Goal: Task Accomplishment & Management: Manage account settings

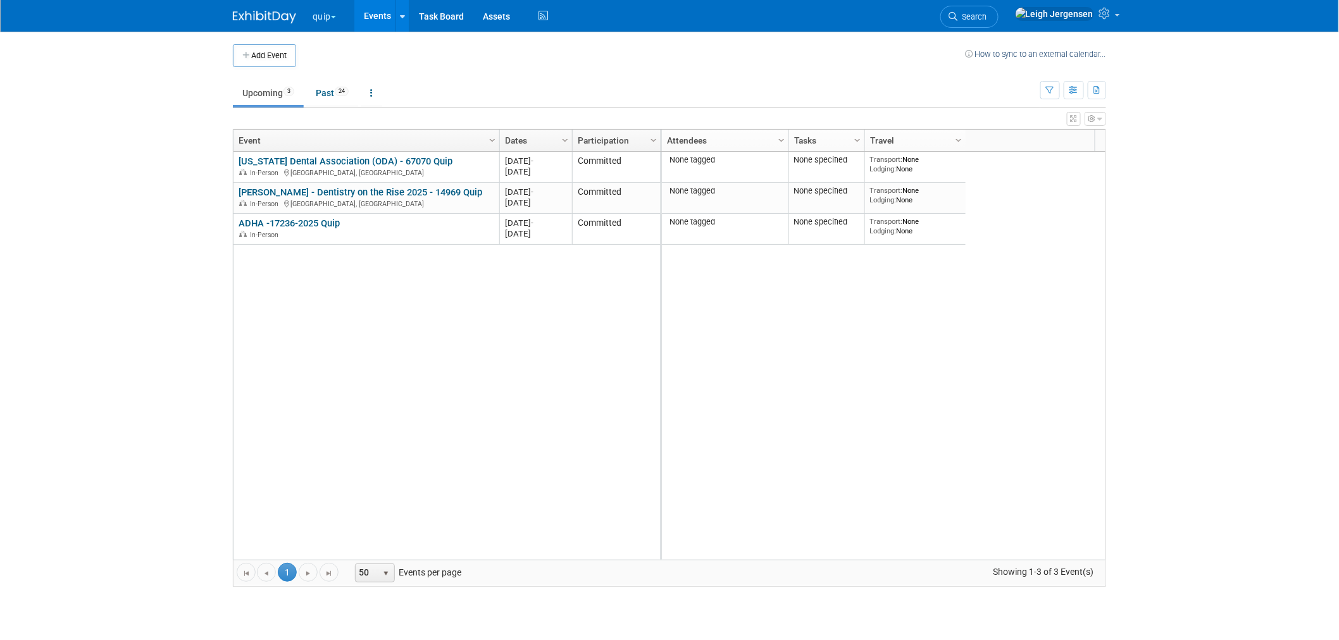
click at [261, 9] on link at bounding box center [272, 11] width 78 height 10
click at [438, 13] on link "Task Board" at bounding box center [441, 16] width 64 height 32
click at [265, 15] on img at bounding box center [264, 17] width 63 height 13
click at [327, 10] on button "quip" at bounding box center [331, 14] width 40 height 28
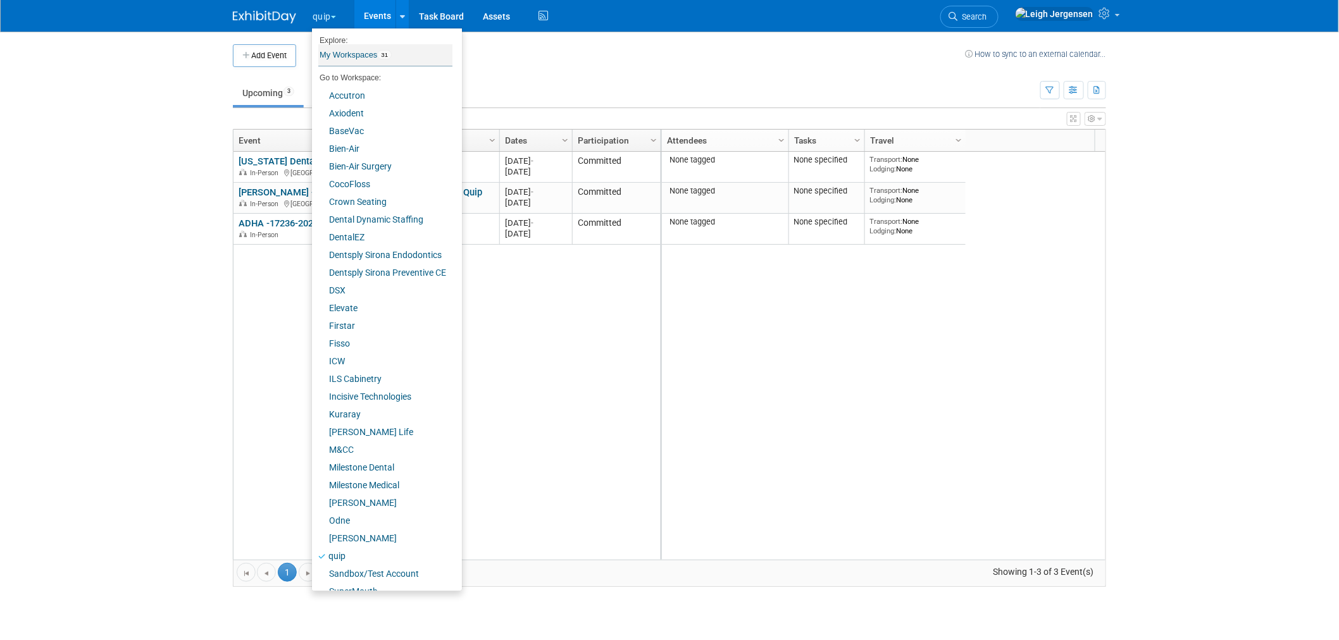
click at [342, 53] on link "My Workspaces 31" at bounding box center [385, 55] width 134 height 22
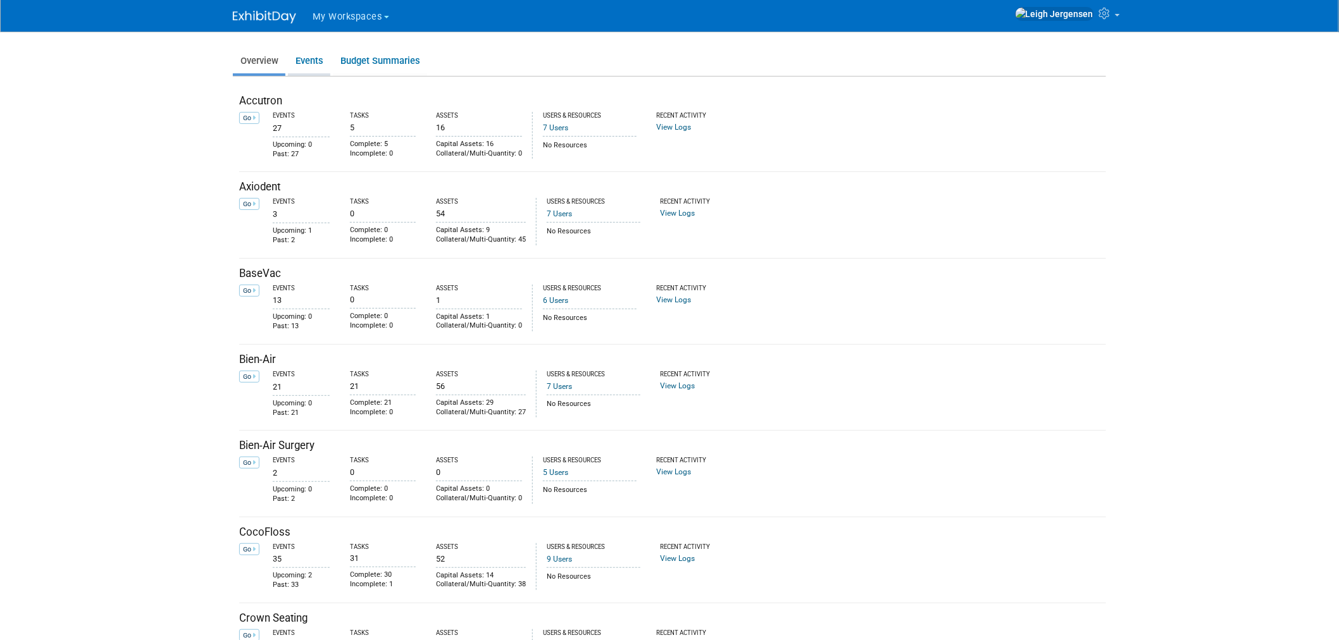
click at [313, 59] on link "Events" at bounding box center [309, 61] width 42 height 25
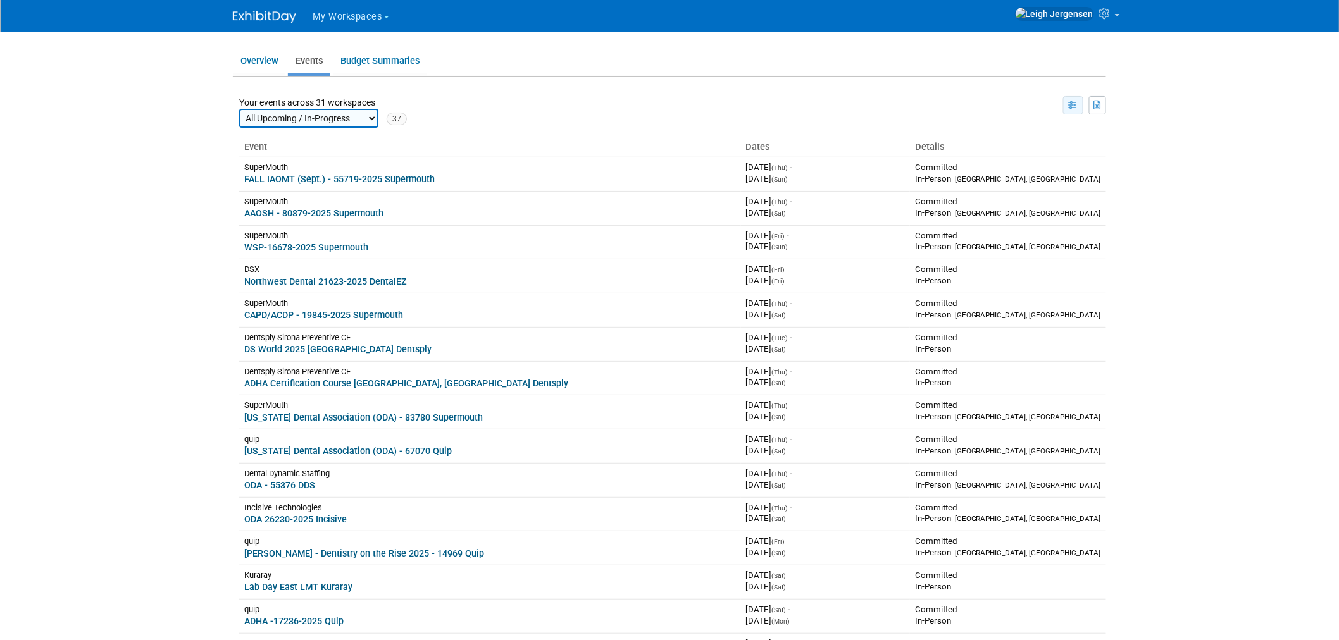
click at [1074, 103] on icon "button" at bounding box center [1073, 106] width 9 height 8
click at [1017, 166] on link "Calendar View" at bounding box center [1020, 167] width 106 height 18
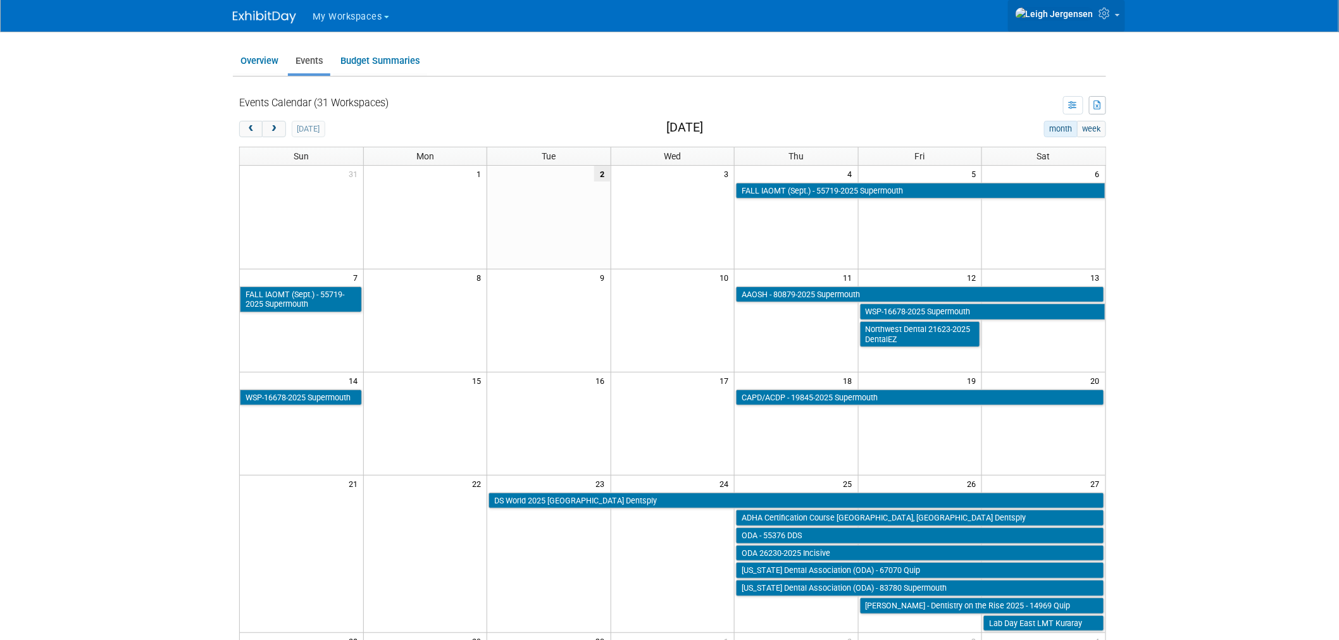
click at [1119, 10] on link at bounding box center [1066, 16] width 117 height 32
click at [1082, 15] on img at bounding box center [1054, 14] width 79 height 14
click at [1073, 13] on img at bounding box center [1054, 14] width 79 height 14
click at [1117, 13] on link at bounding box center [1066, 16] width 117 height 32
click at [1117, 14] on link at bounding box center [1066, 16] width 117 height 32
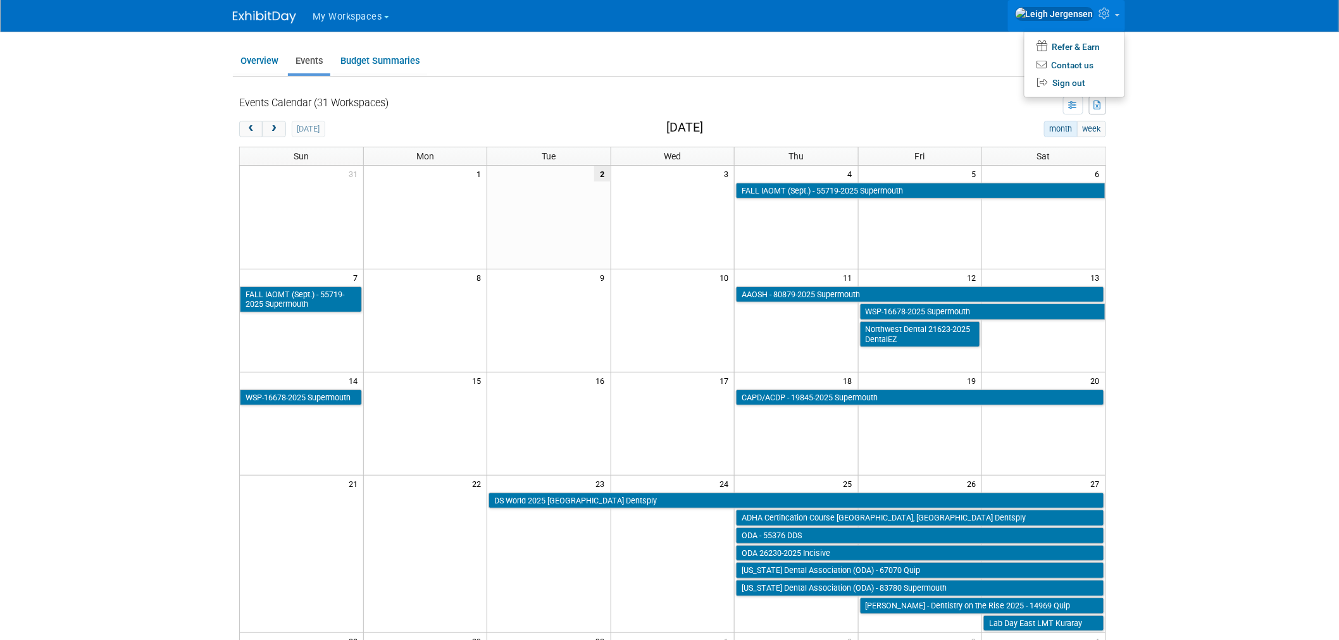
click at [1192, 108] on body "My Workspaces Go to Workspace: Accutron" at bounding box center [669, 320] width 1339 height 640
click at [264, 58] on link "Overview" at bounding box center [259, 61] width 53 height 25
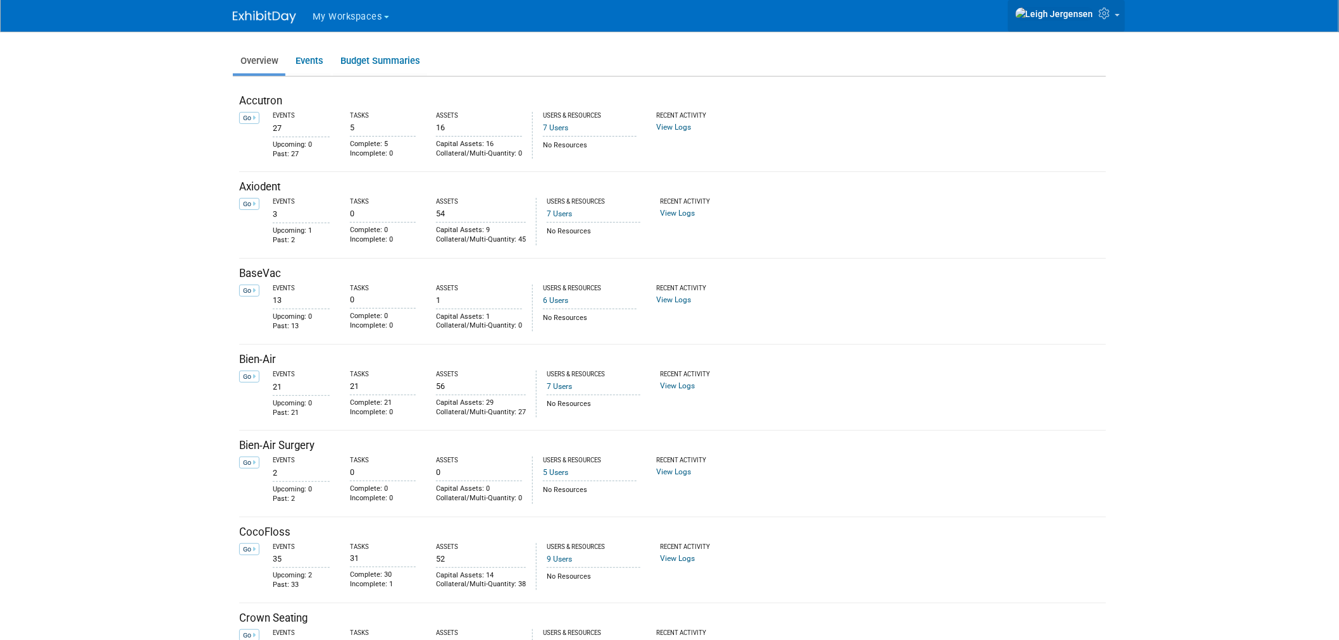
click at [1114, 11] on icon at bounding box center [1106, 13] width 15 height 11
drag, startPoint x: 1198, startPoint y: 85, endPoint x: 1159, endPoint y: 51, distance: 51.6
click at [1198, 85] on body "My Workspaces Go to Workspace: Accutron" at bounding box center [669, 320] width 1339 height 640
click at [1083, 7] on img at bounding box center [1054, 14] width 79 height 14
click at [1188, 197] on body "My Workspaces Go to Workspace: Accutron" at bounding box center [669, 320] width 1339 height 640
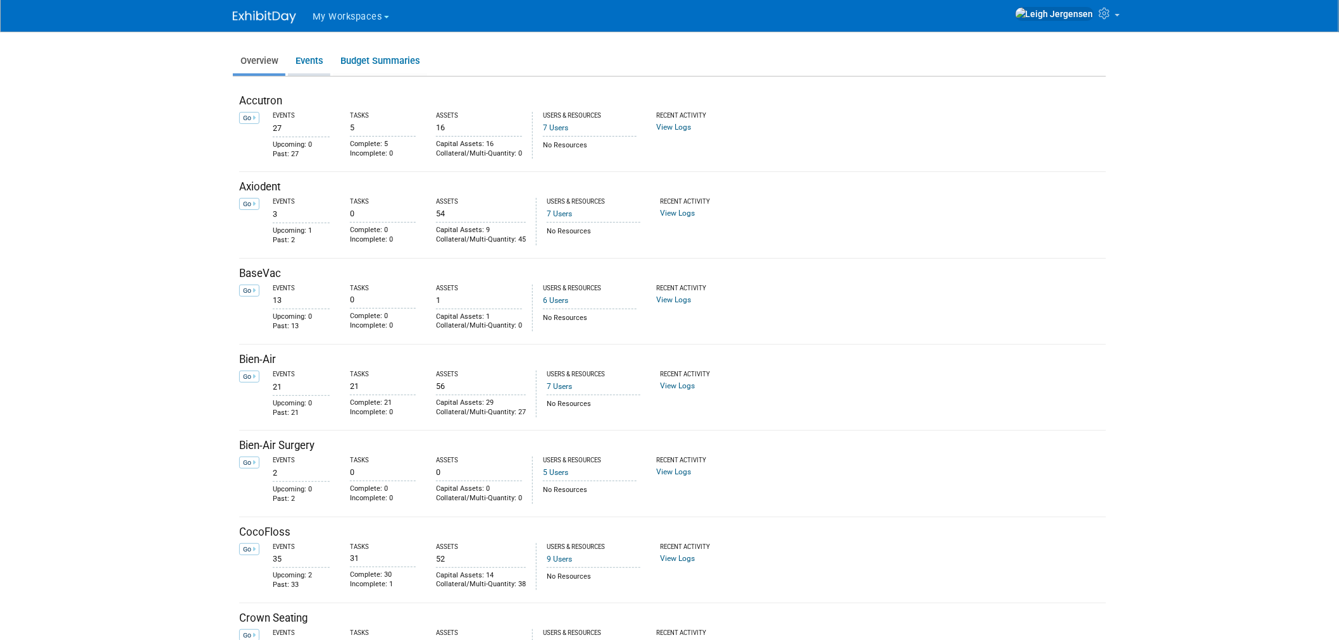
click at [309, 59] on link "Events" at bounding box center [309, 61] width 42 height 25
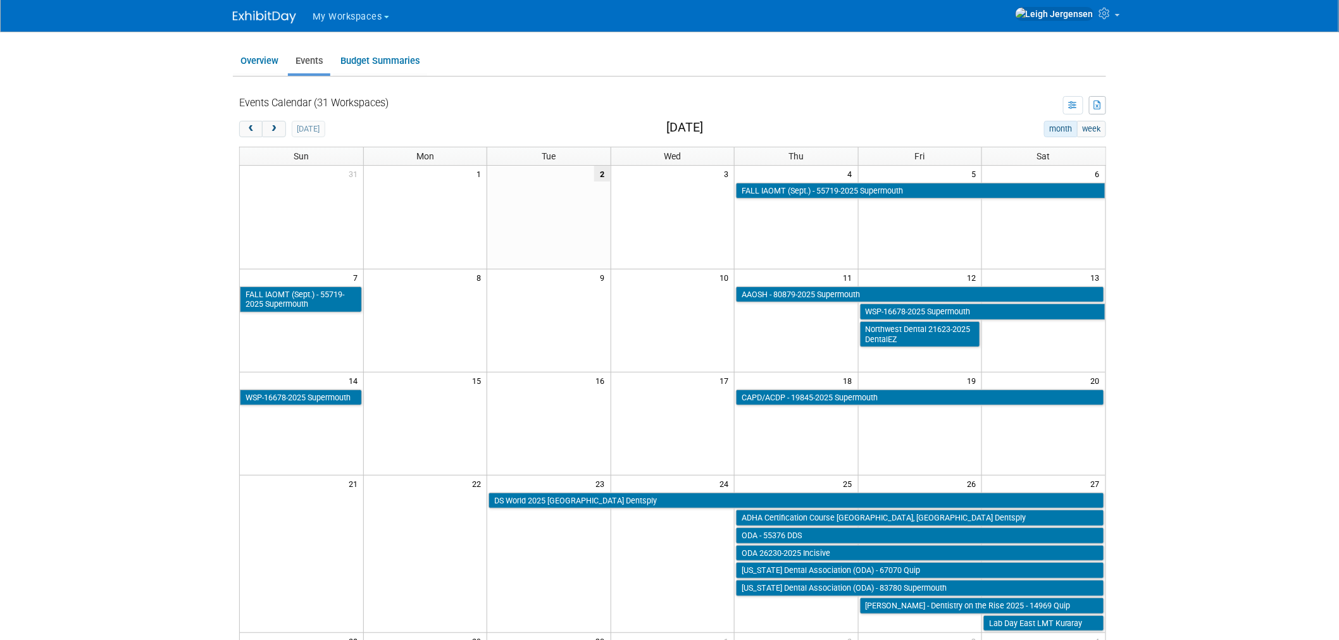
click at [1101, 103] on icon "button" at bounding box center [1098, 105] width 8 height 9
click at [1066, 104] on button "button" at bounding box center [1073, 105] width 20 height 18
click at [1235, 147] on body "My Workspaces Go to Workspace: Accutron" at bounding box center [669, 320] width 1339 height 640
click at [378, 13] on span "My Workspaces" at bounding box center [348, 16] width 70 height 11
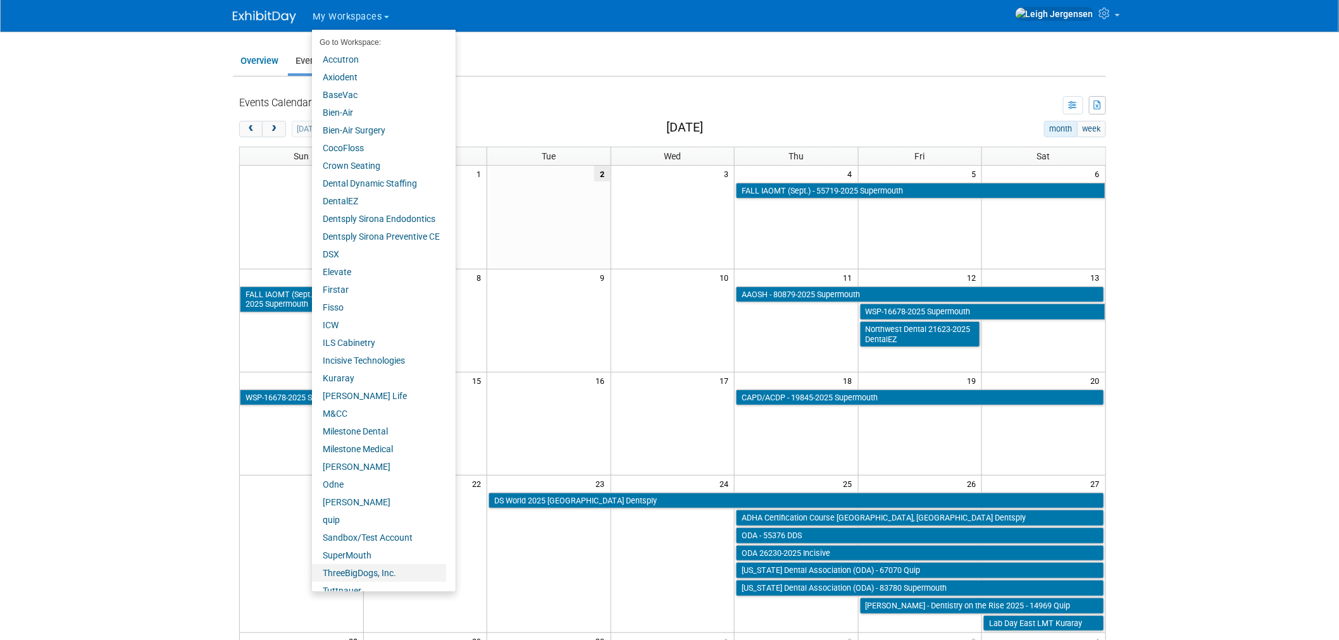
click at [362, 573] on link "ThreeBigDogs, Inc." at bounding box center [379, 573] width 134 height 18
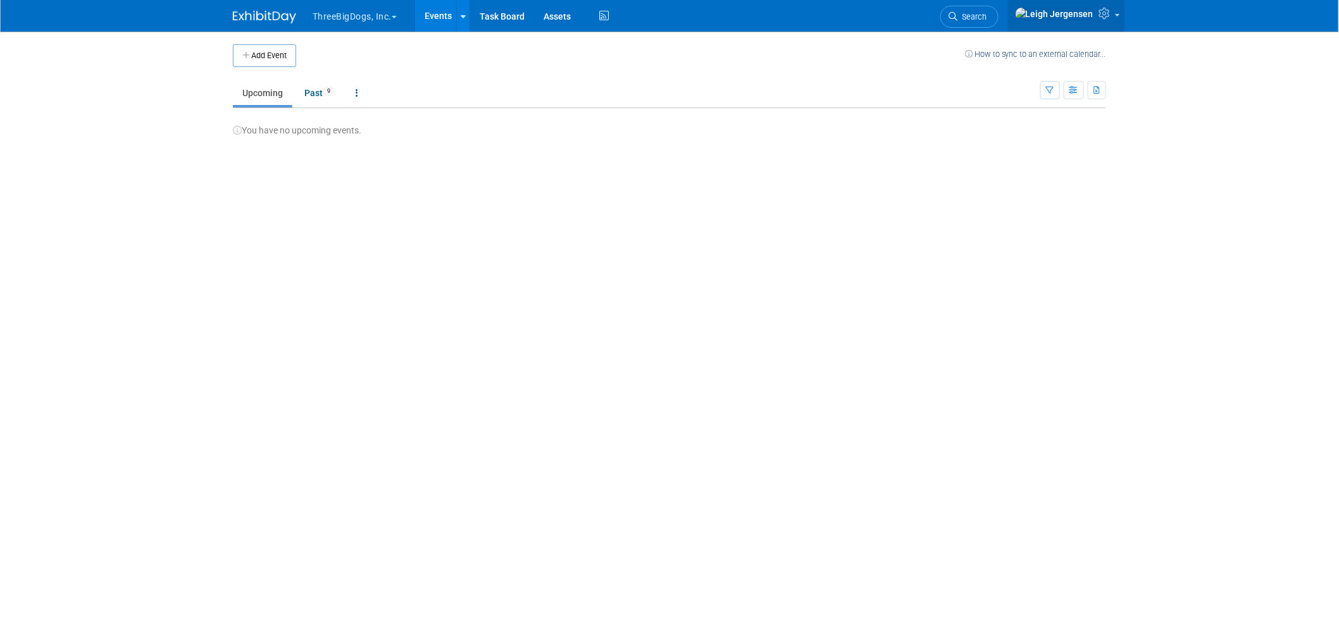
click at [1082, 9] on img at bounding box center [1054, 14] width 79 height 14
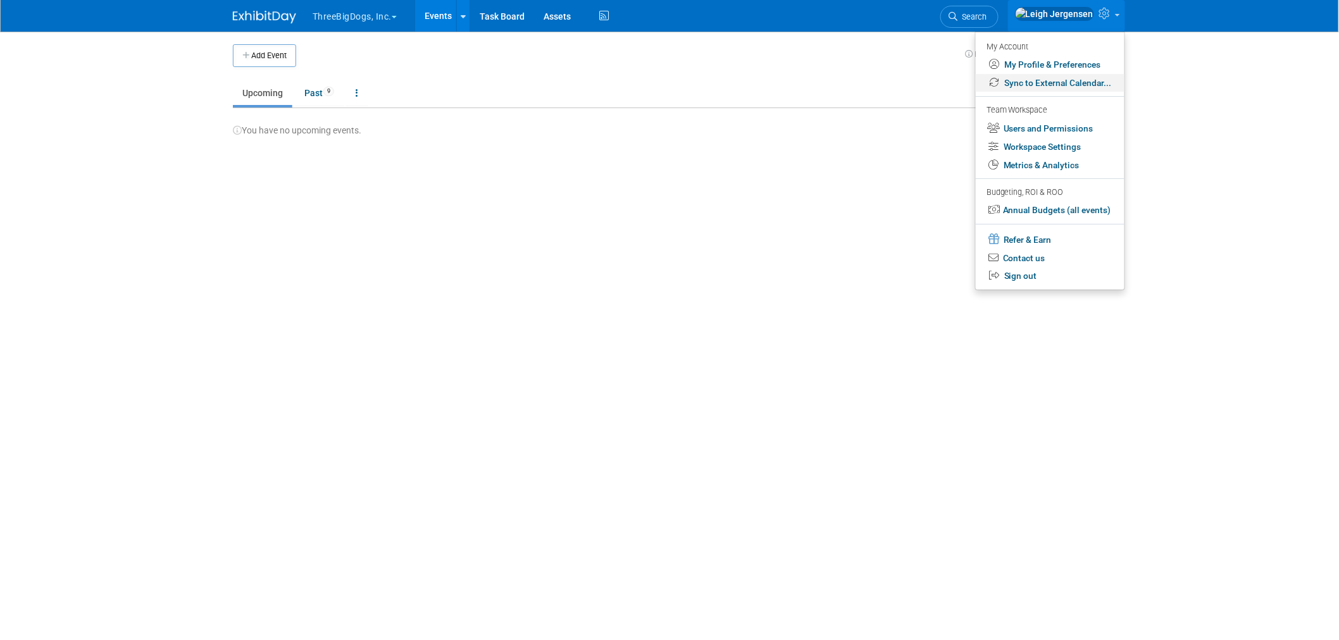
click at [1055, 83] on link "Sync to External Calendar..." at bounding box center [1050, 83] width 149 height 18
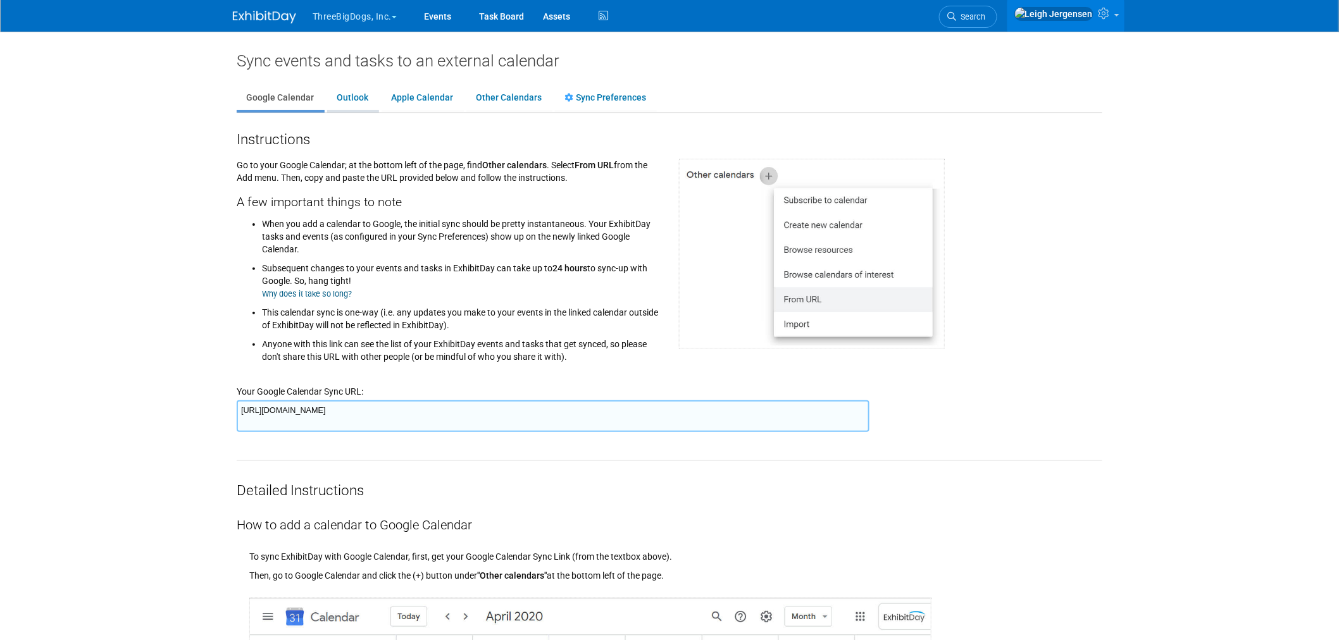
click at [340, 99] on link "Outlook" at bounding box center [352, 98] width 51 height 24
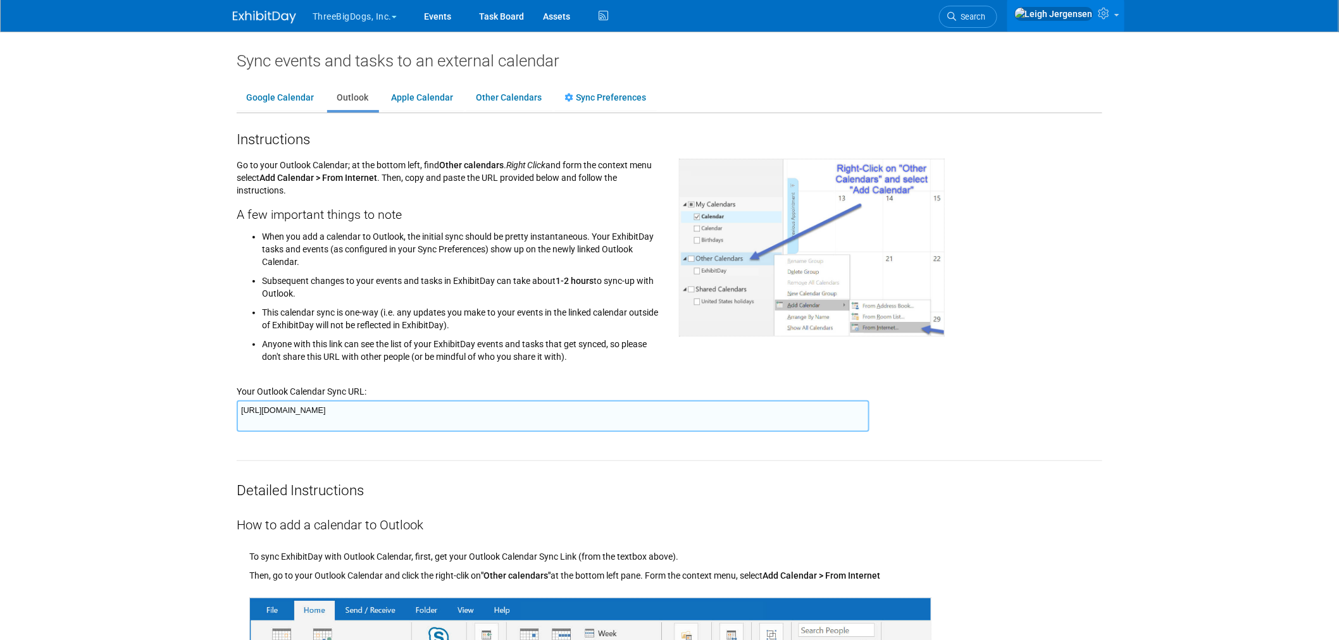
drag, startPoint x: 844, startPoint y: 410, endPoint x: 223, endPoint y: 418, distance: 621.4
click at [223, 418] on body "ThreeBigDogs, Inc. Explore: My Workspaces 31 Go to Workspace:" at bounding box center [669, 320] width 1339 height 640
click at [959, 423] on div "https://www.exhibitday.com/Sync/iCal/?lt=o&uw=33485&k=734ca2a8-e6e0-4d19-abc0-e…" at bounding box center [670, 416] width 866 height 37
click at [497, 97] on link "Other Calendars" at bounding box center [508, 98] width 85 height 24
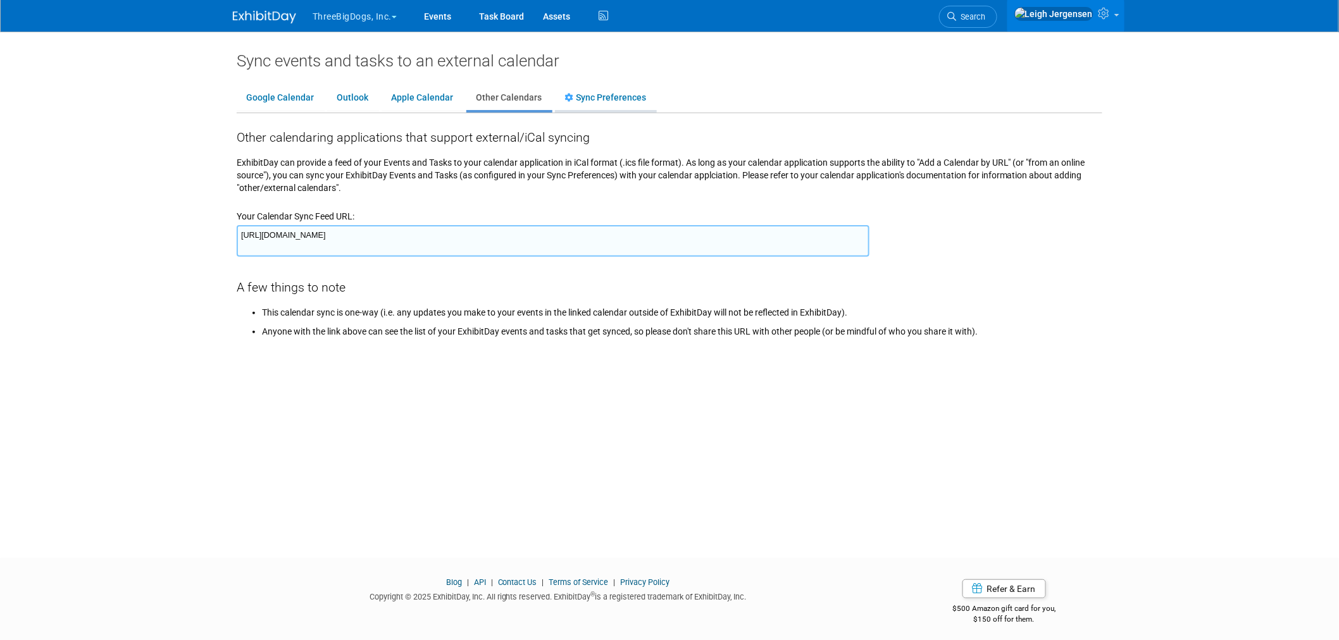
click at [623, 96] on link "Sync Preferences" at bounding box center [605, 98] width 101 height 24
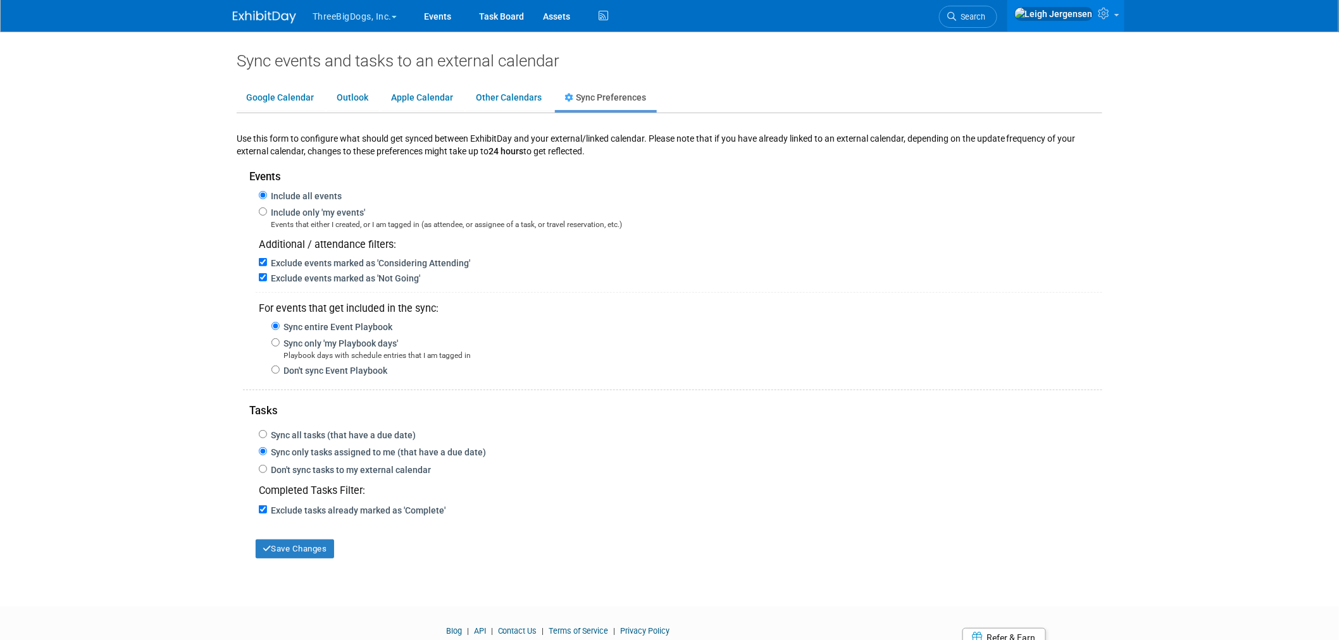
click at [421, 468] on label "Don't sync tasks to my external calendar" at bounding box center [349, 470] width 164 height 10
click at [267, 468] on input "Don't sync tasks to my external calendar" at bounding box center [263, 469] width 8 height 8
radio input "true"
click at [261, 275] on input "Exclude events marked as 'Not Going'" at bounding box center [263, 277] width 8 height 8
checkbox input "false"
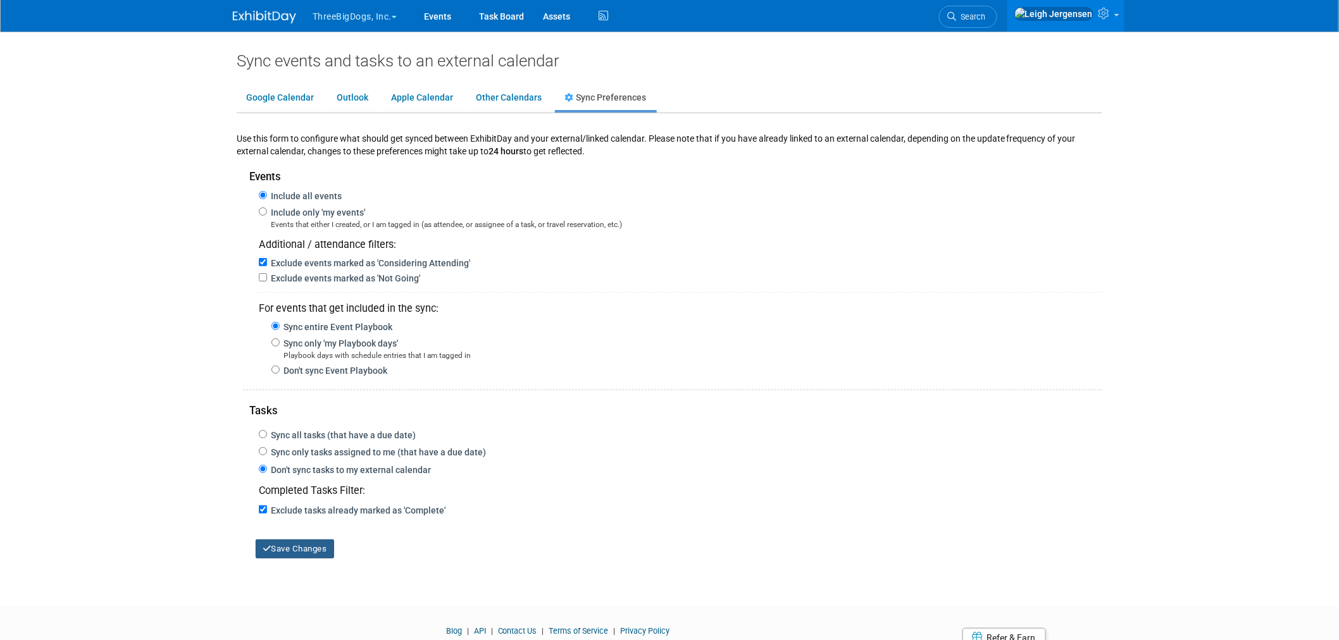
click at [301, 549] on button "Save Changes" at bounding box center [295, 549] width 78 height 19
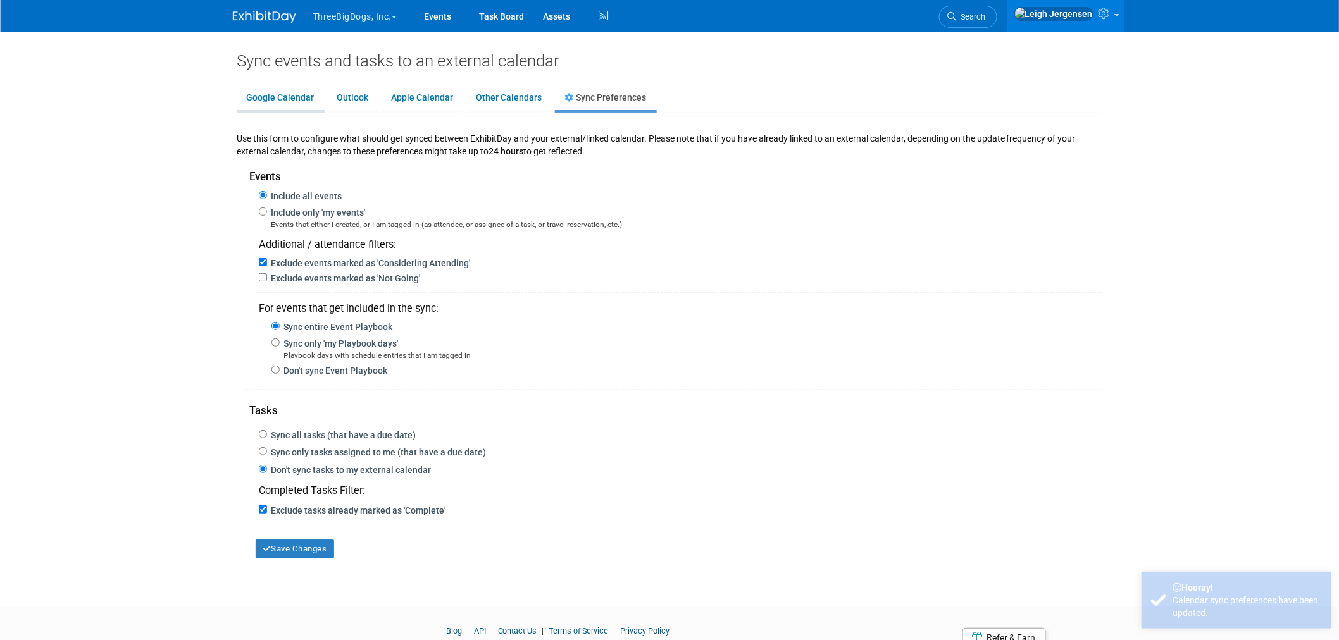
click at [266, 99] on link "Google Calendar" at bounding box center [280, 98] width 87 height 24
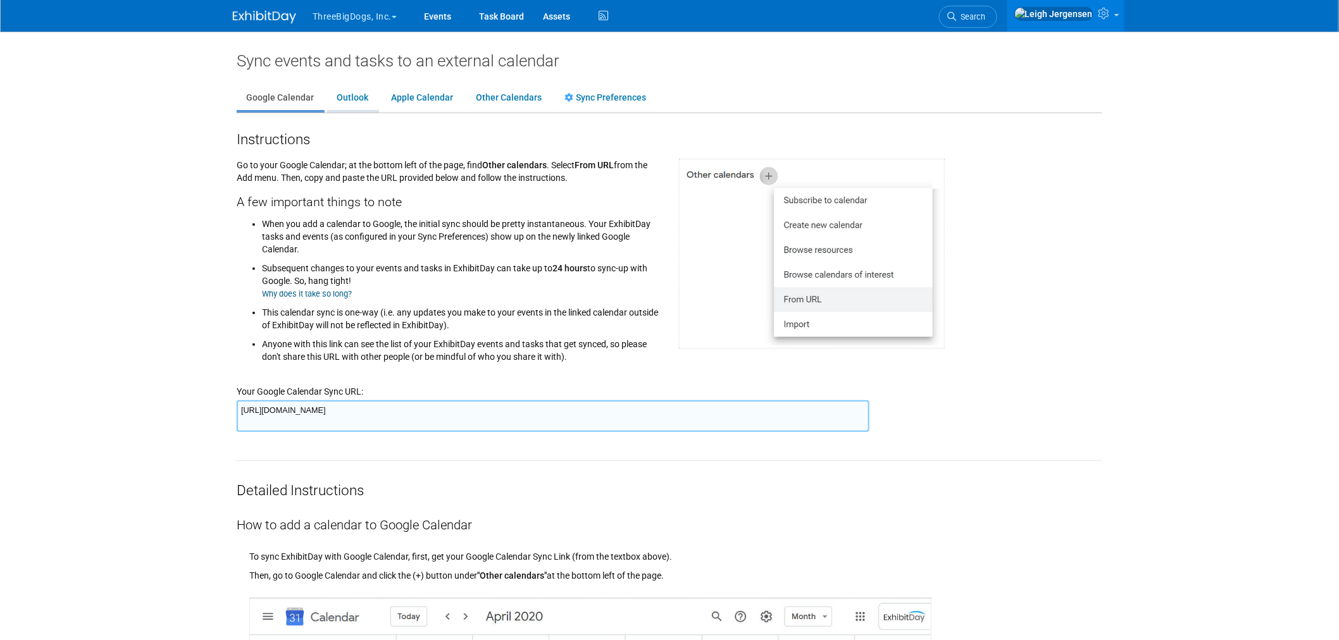
click at [366, 97] on link "Outlook" at bounding box center [352, 98] width 51 height 24
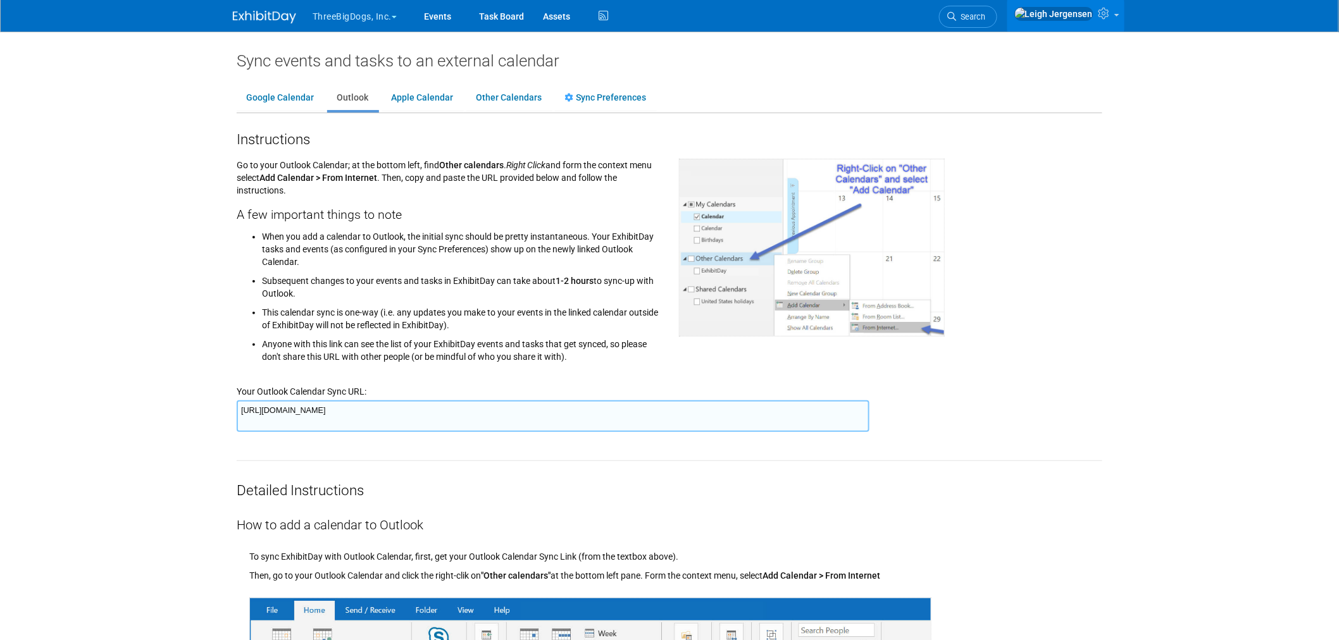
drag, startPoint x: 852, startPoint y: 409, endPoint x: 232, endPoint y: 396, distance: 620.3
click at [274, 14] on img at bounding box center [264, 17] width 63 height 13
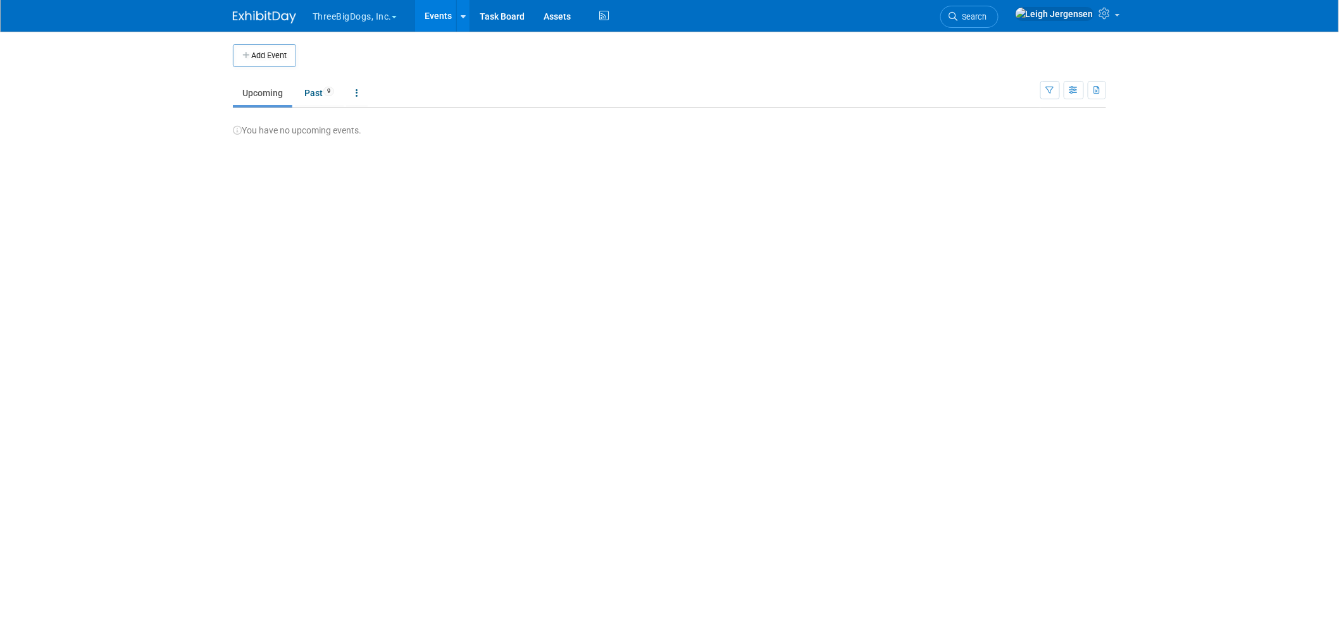
click at [338, 10] on button "ThreeBigDogs, Inc." at bounding box center [361, 14] width 101 height 28
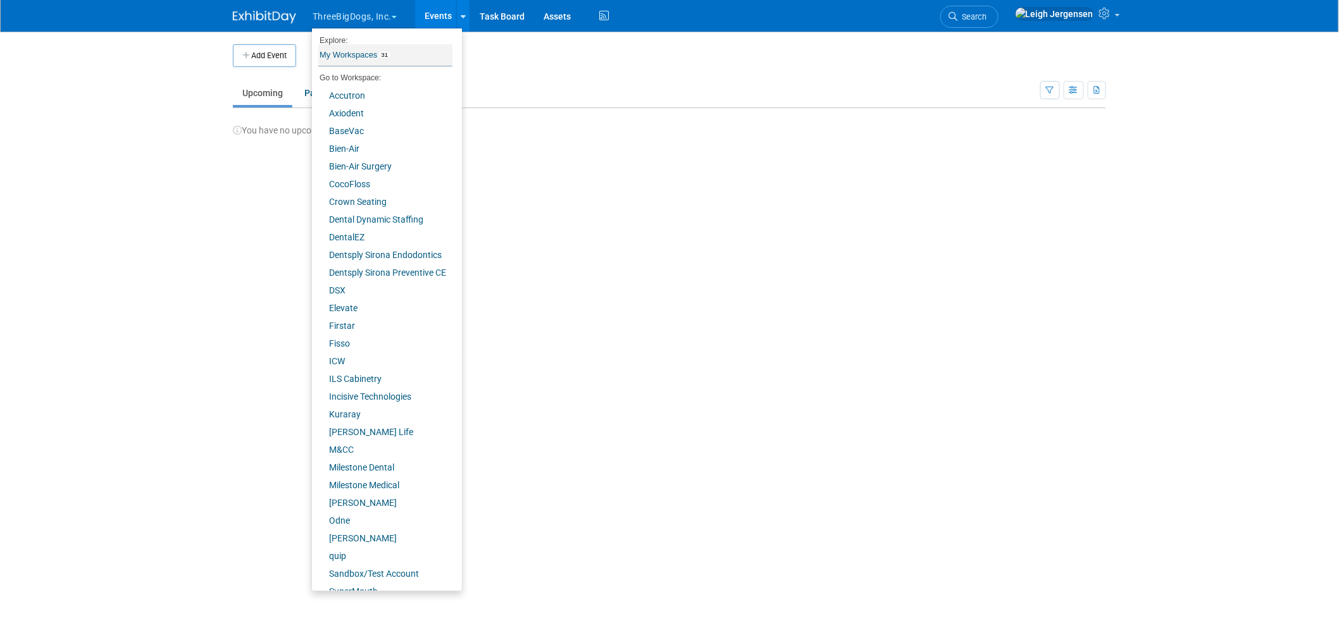
click at [342, 51] on link "My Workspaces 31" at bounding box center [385, 55] width 134 height 22
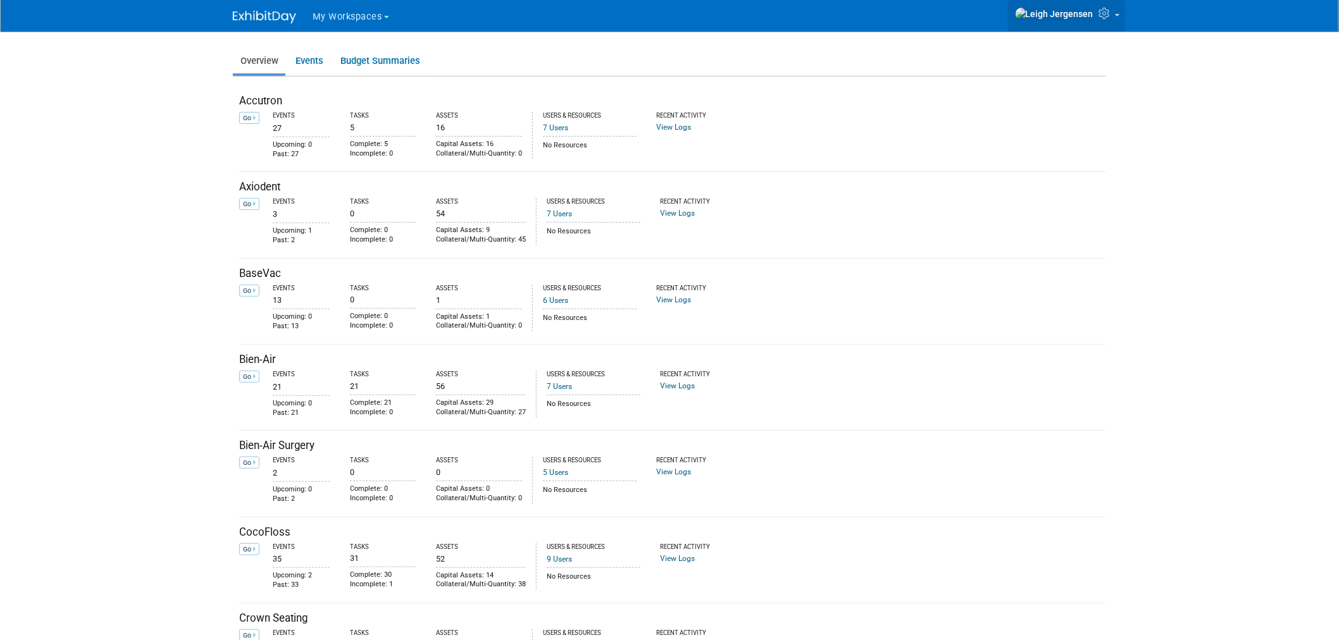
click at [1080, 14] on img at bounding box center [1054, 14] width 79 height 14
click at [1103, 11] on icon at bounding box center [1106, 13] width 15 height 11
click at [1115, 13] on link at bounding box center [1066, 16] width 117 height 32
click at [307, 60] on link "Events" at bounding box center [309, 61] width 42 height 25
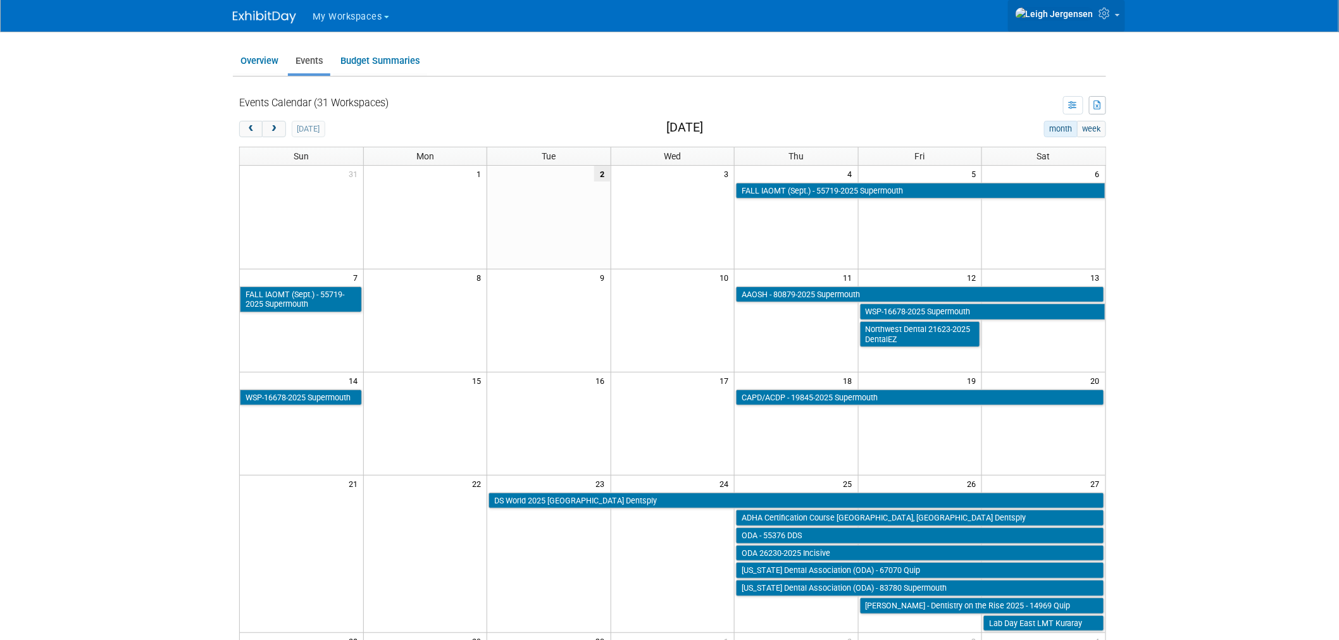
click at [1119, 15] on link at bounding box center [1066, 16] width 117 height 32
click at [1162, 103] on body "My Workspaces Go to Workspace: Accutron" at bounding box center [669, 320] width 1339 height 640
click at [361, 13] on span "My Workspaces" at bounding box center [348, 16] width 70 height 11
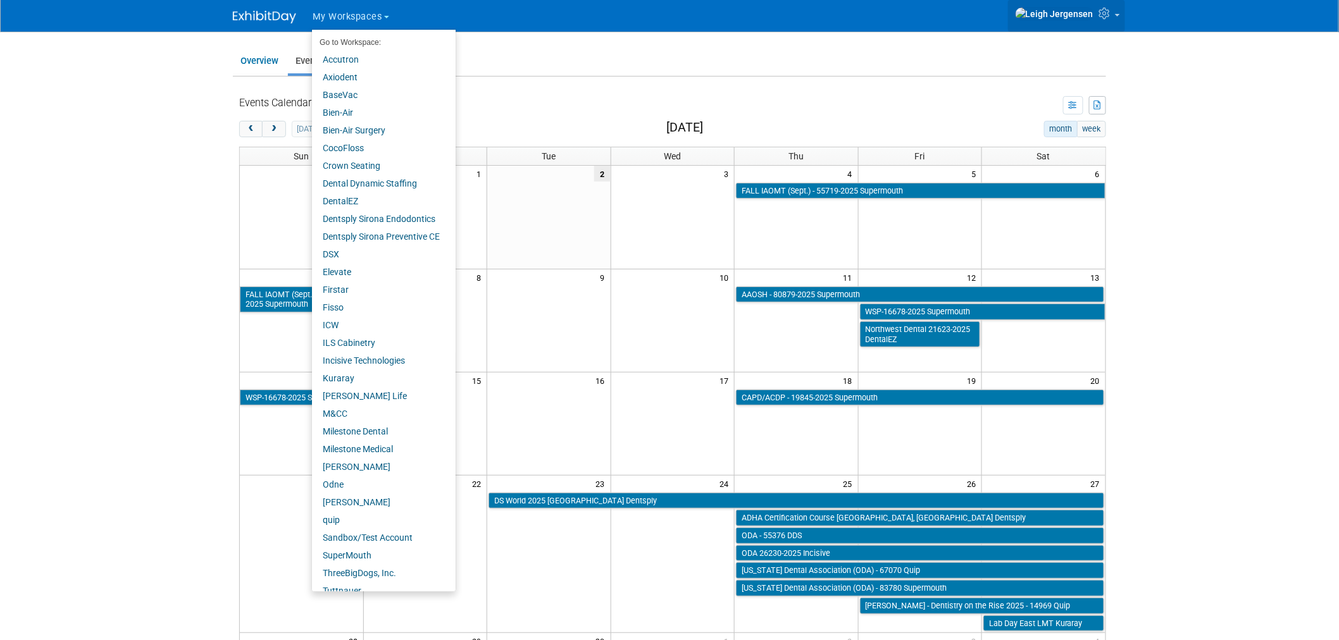
click at [1076, 15] on img at bounding box center [1054, 14] width 79 height 14
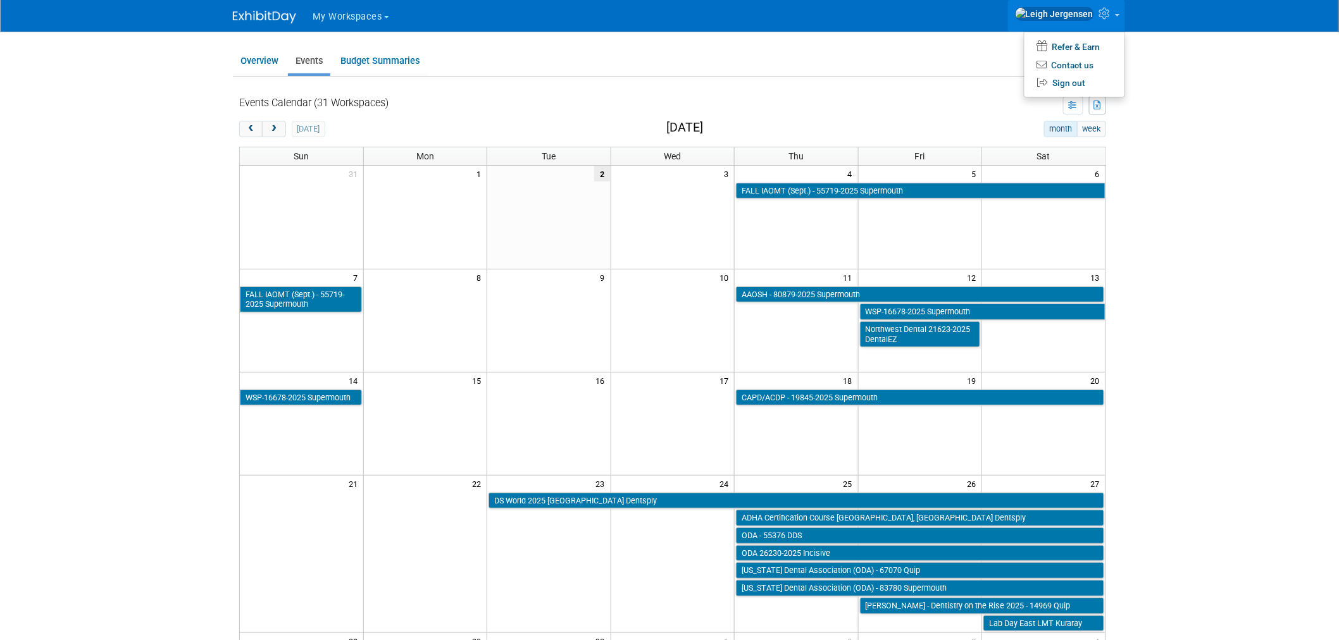
click at [1111, 15] on icon at bounding box center [1106, 13] width 15 height 11
click at [1083, 11] on img at bounding box center [1054, 14] width 79 height 14
click at [1112, 10] on icon at bounding box center [1106, 13] width 15 height 11
click at [1219, 82] on body "My Workspaces Go to Workspace: Accutron" at bounding box center [669, 320] width 1339 height 640
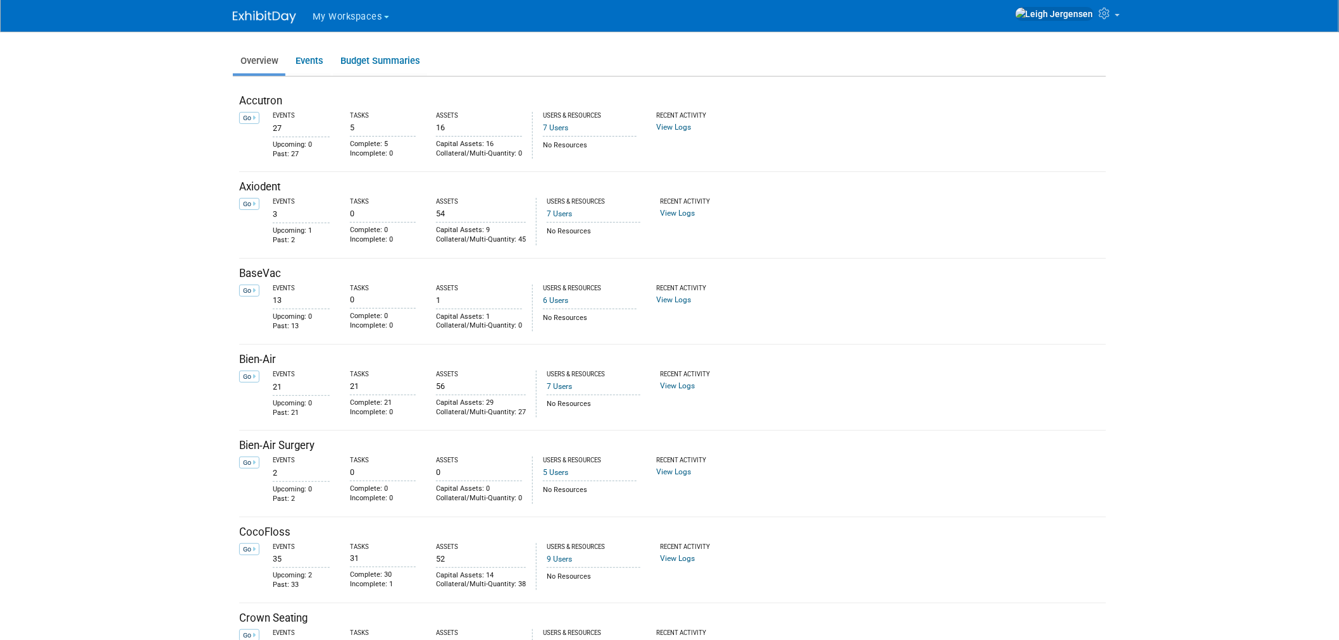
click at [330, 13] on span "My Workspaces" at bounding box center [348, 16] width 70 height 11
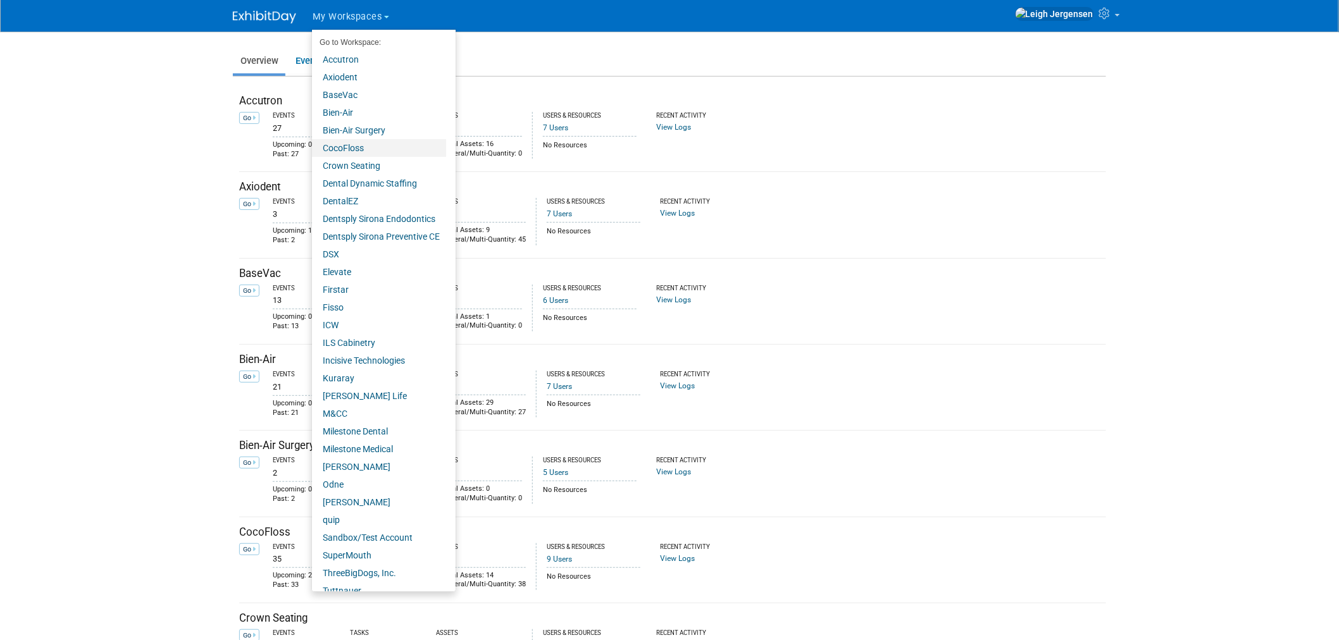
click at [356, 146] on link "CocoFloss" at bounding box center [379, 148] width 134 height 18
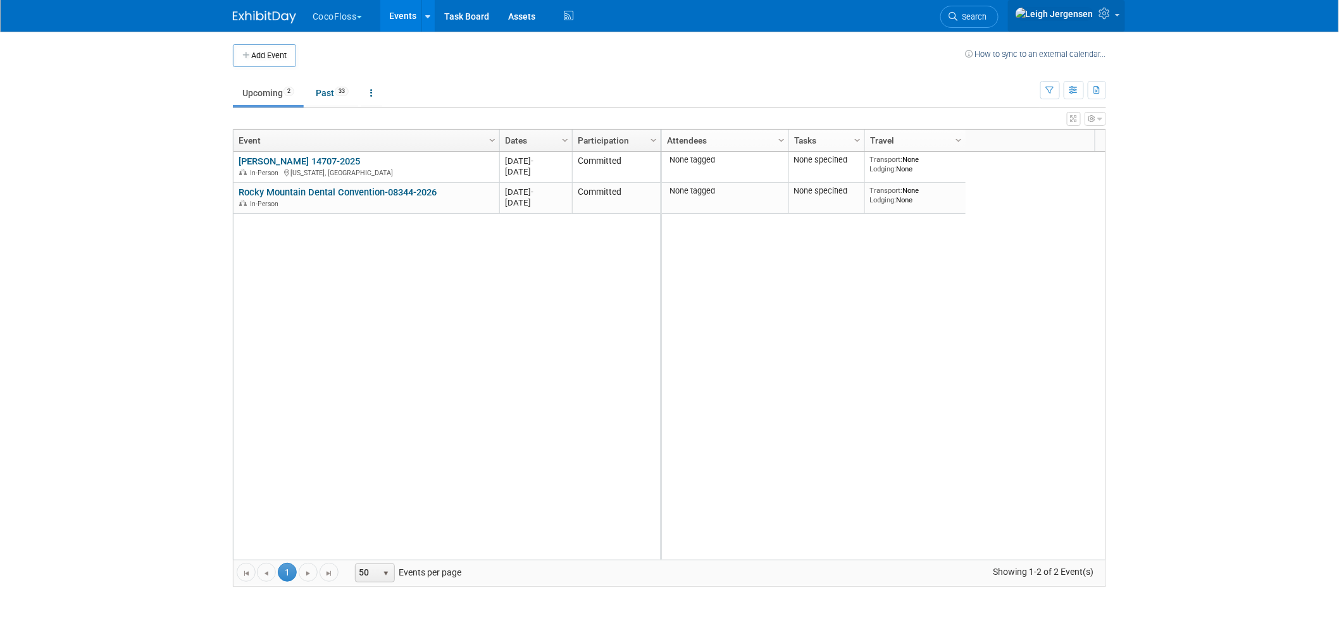
click at [1090, 24] on link at bounding box center [1066, 16] width 117 height 32
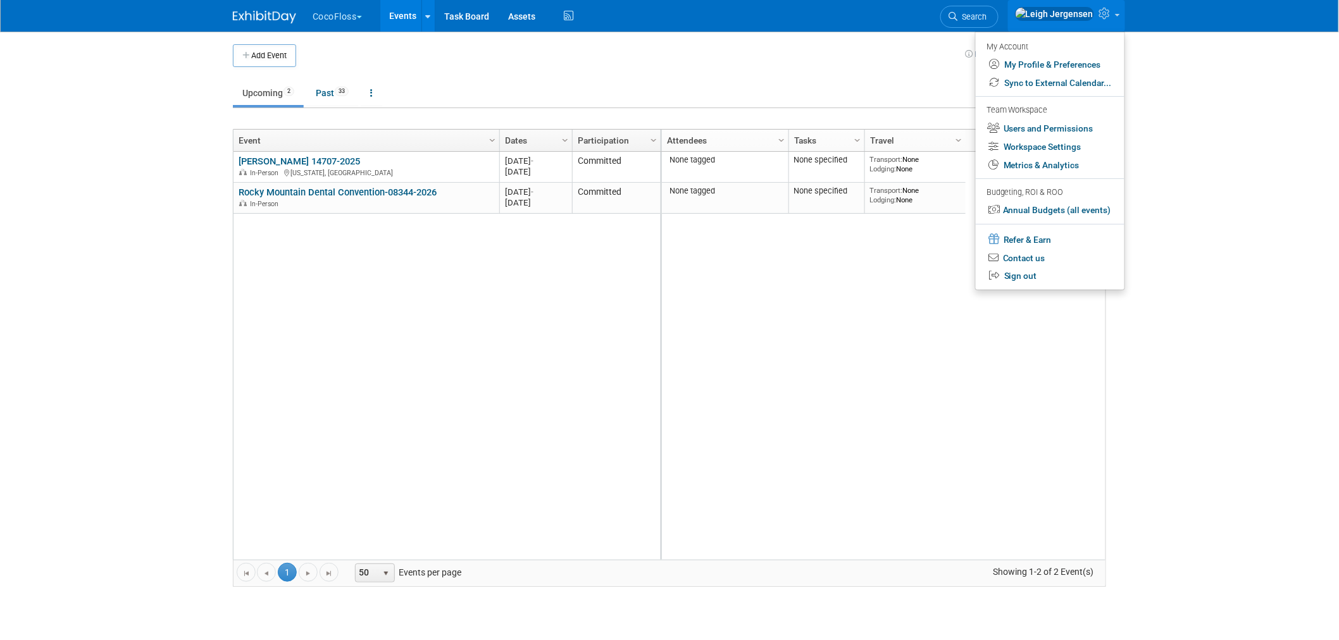
click at [1180, 115] on body "CocoFloss Explore: My Workspaces 31 Go to Workspace: Accutron Axiodent BaseVac …" at bounding box center [669, 320] width 1339 height 640
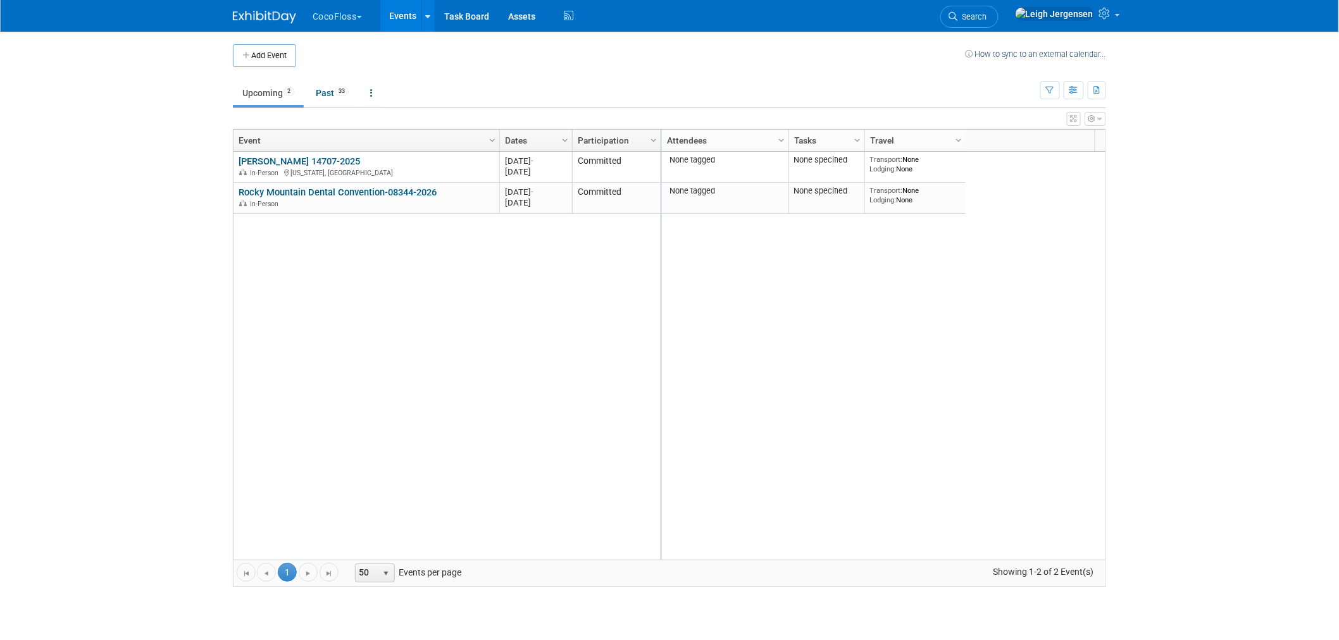
click at [346, 15] on button "CocoFloss" at bounding box center [344, 14] width 66 height 28
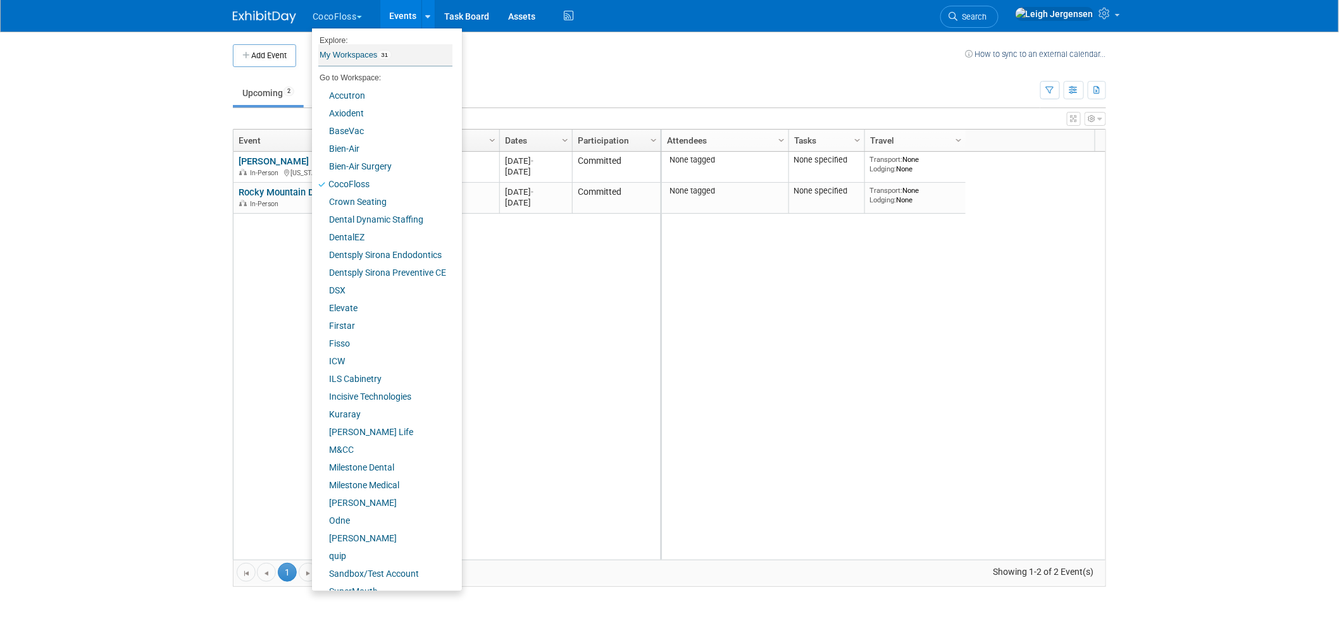
click at [350, 49] on link "My Workspaces 31" at bounding box center [385, 55] width 134 height 22
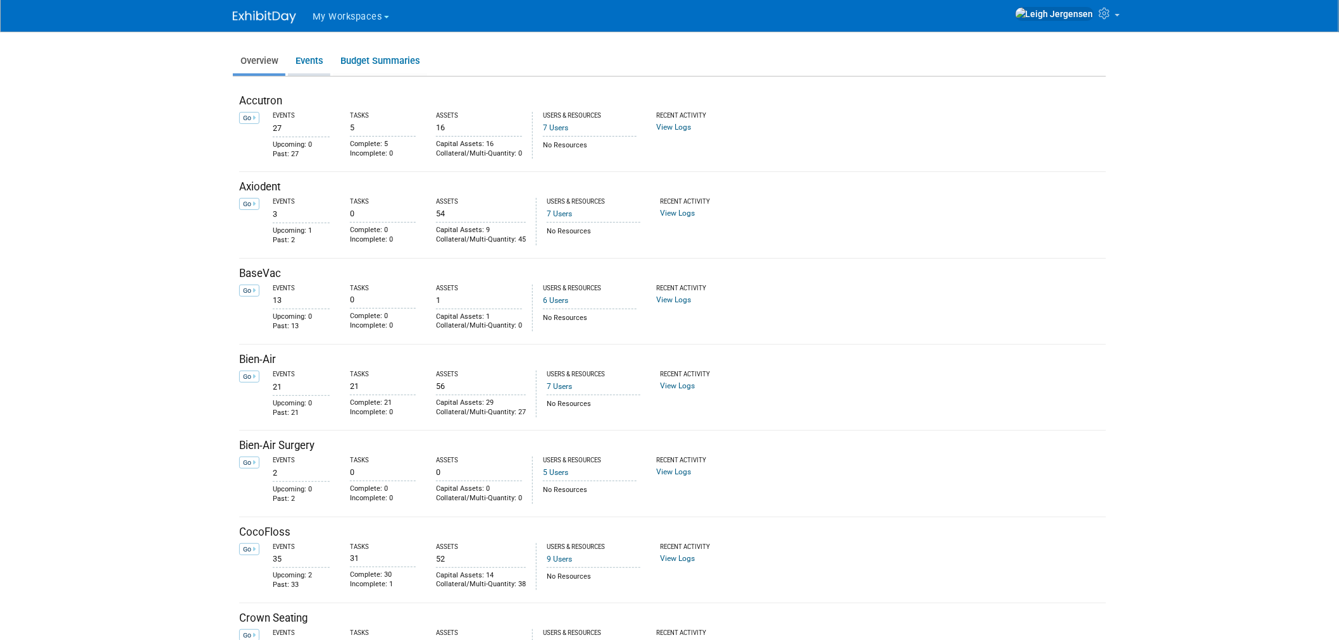
click at [312, 56] on link "Events" at bounding box center [309, 61] width 42 height 25
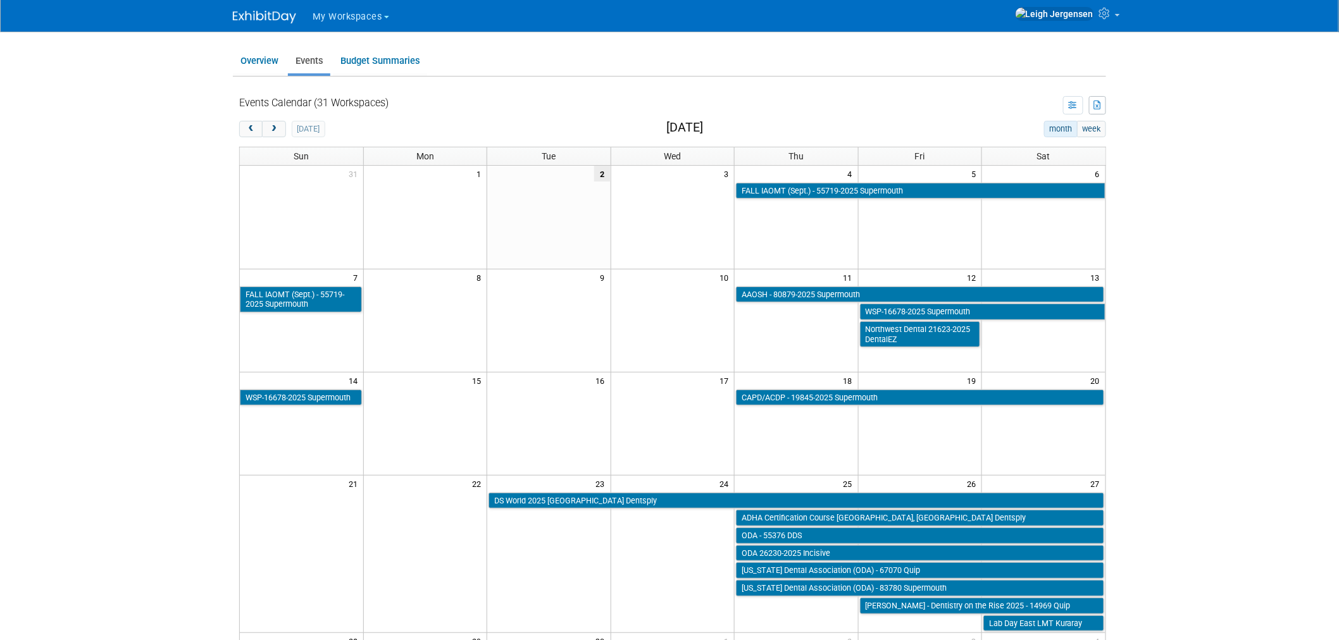
click at [326, 100] on div "Events Calendar (31 Workspaces)" at bounding box center [313, 103] width 149 height 15
click at [378, 11] on span "My Workspaces" at bounding box center [348, 16] width 70 height 11
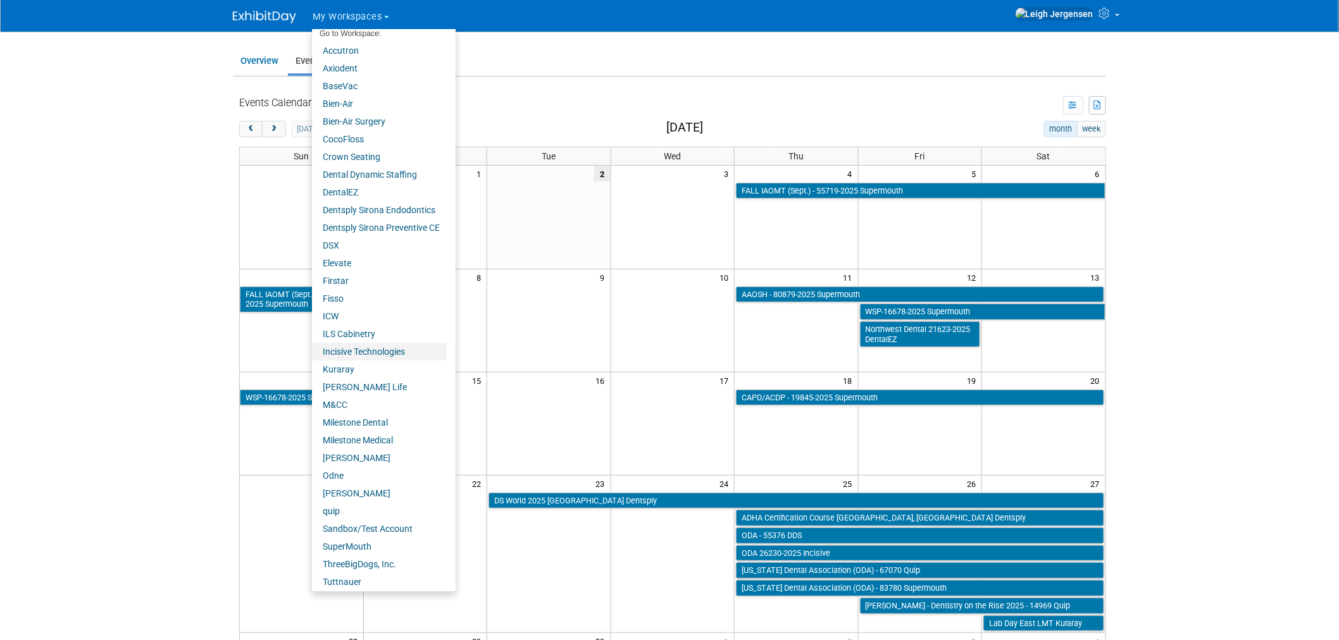
scroll to position [11, 0]
click at [353, 542] on link "SuperMouth" at bounding box center [379, 544] width 134 height 18
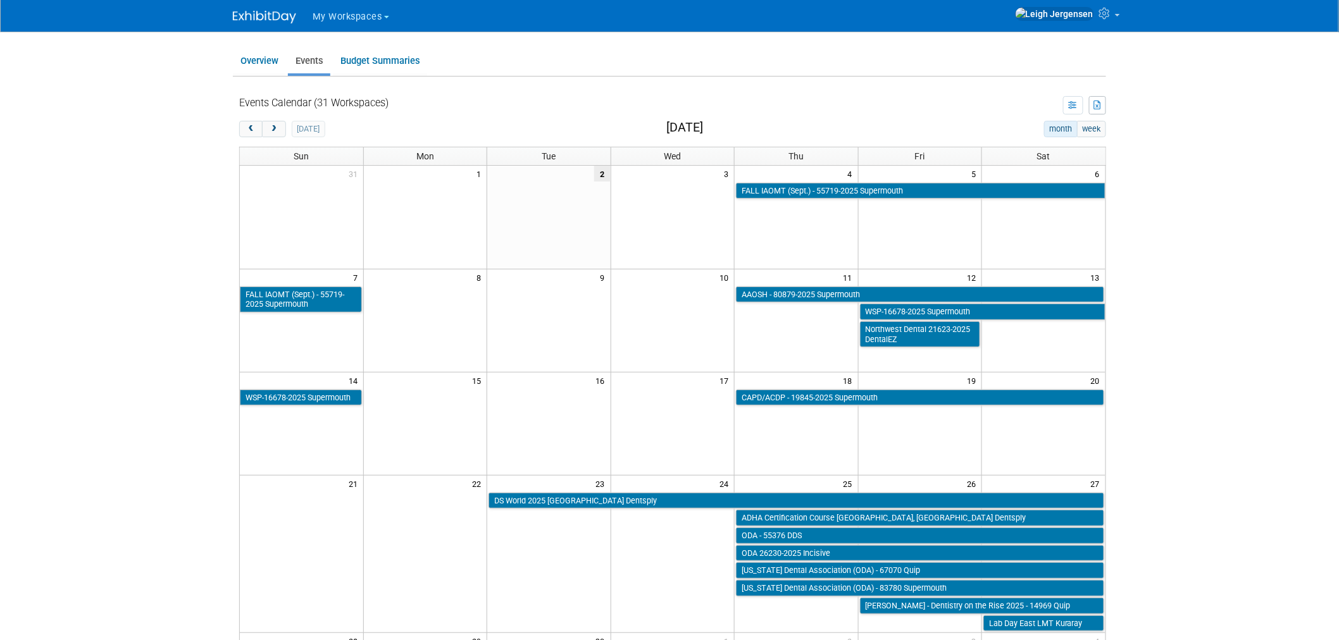
click at [329, 8] on button "My Workspaces" at bounding box center [358, 14] width 94 height 29
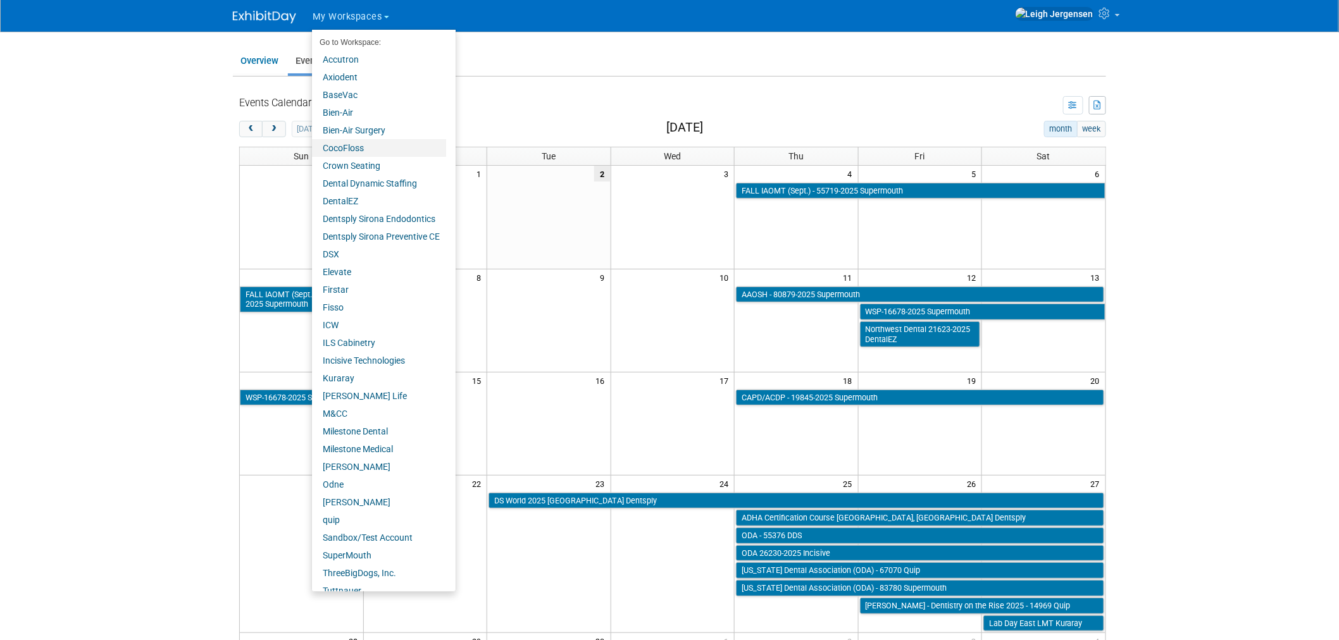
click at [356, 144] on link "CocoFloss" at bounding box center [379, 148] width 134 height 18
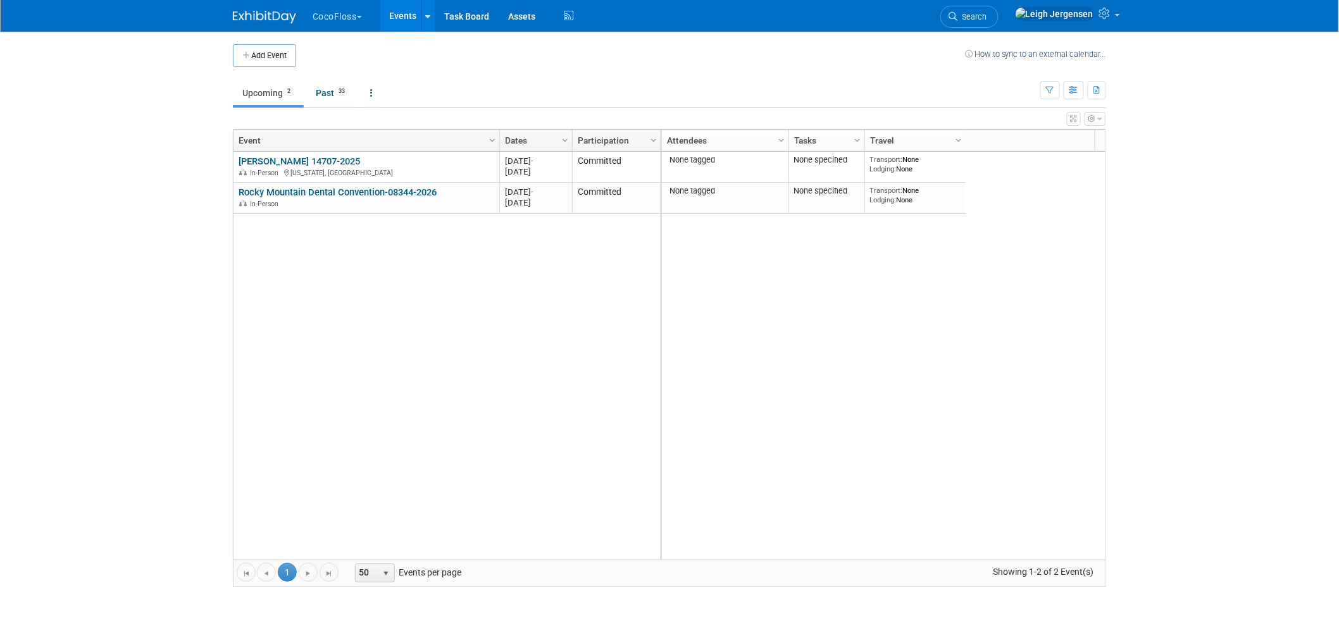
click at [344, 15] on button "CocoFloss" at bounding box center [344, 14] width 66 height 28
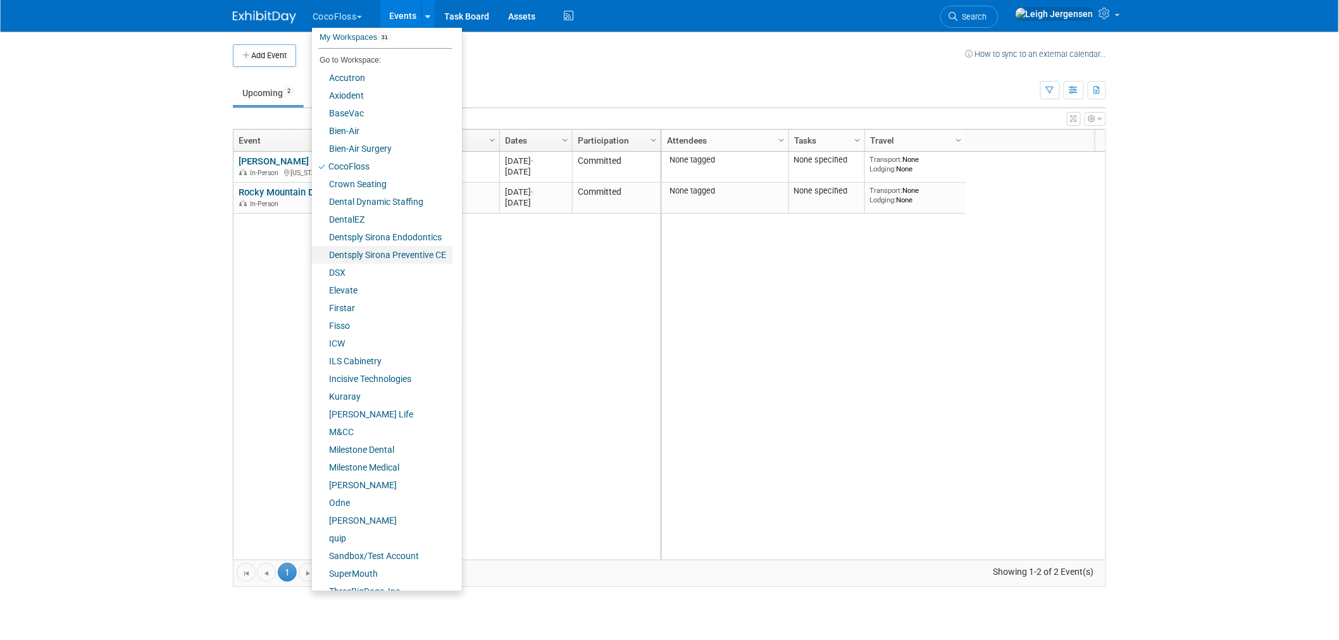
scroll to position [48, 0]
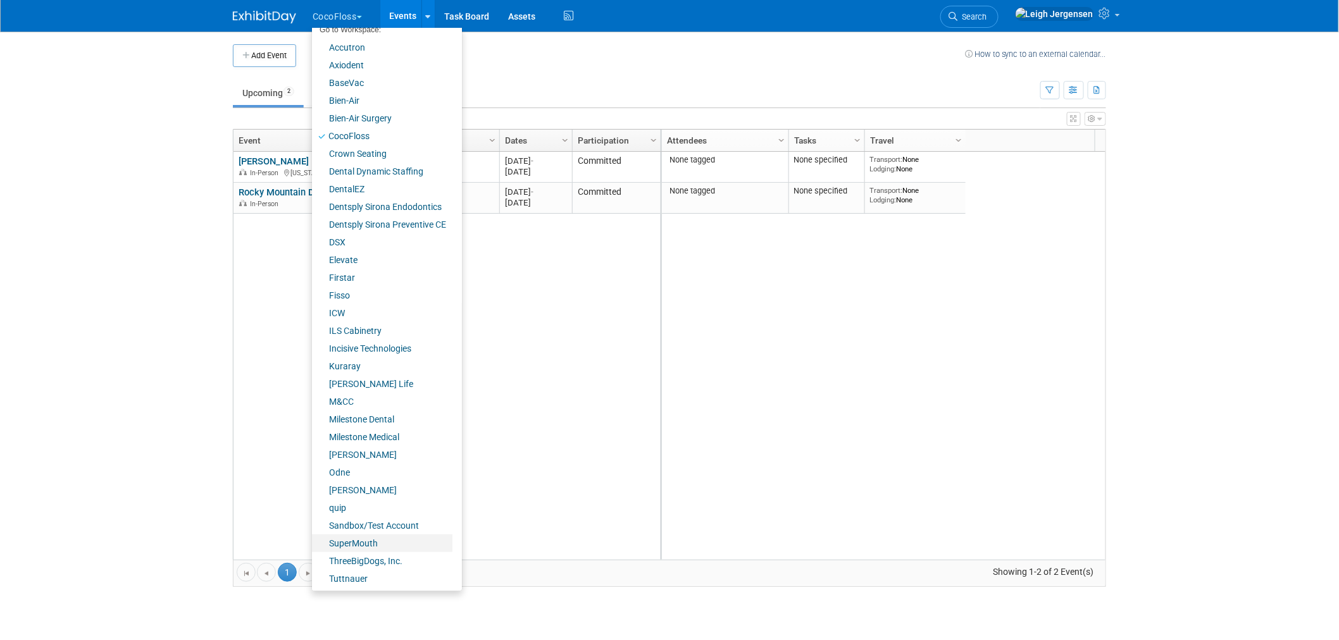
click at [363, 542] on link "SuperMouth" at bounding box center [382, 544] width 140 height 18
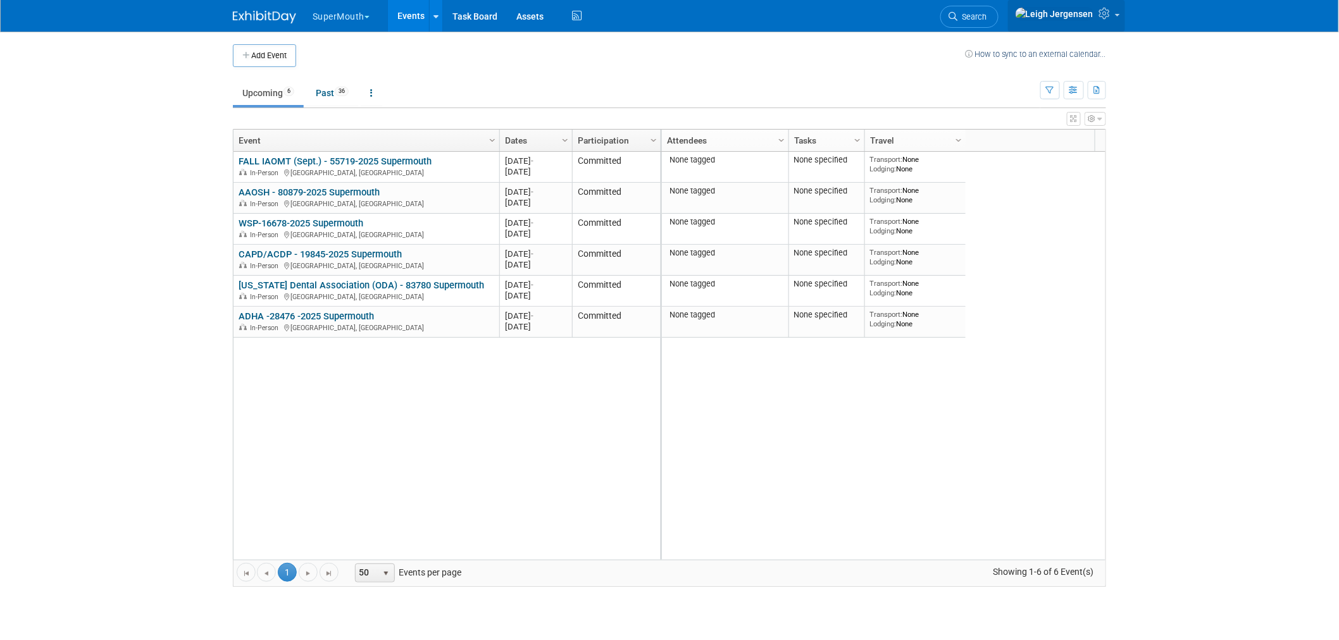
click at [1091, 13] on img at bounding box center [1054, 14] width 79 height 14
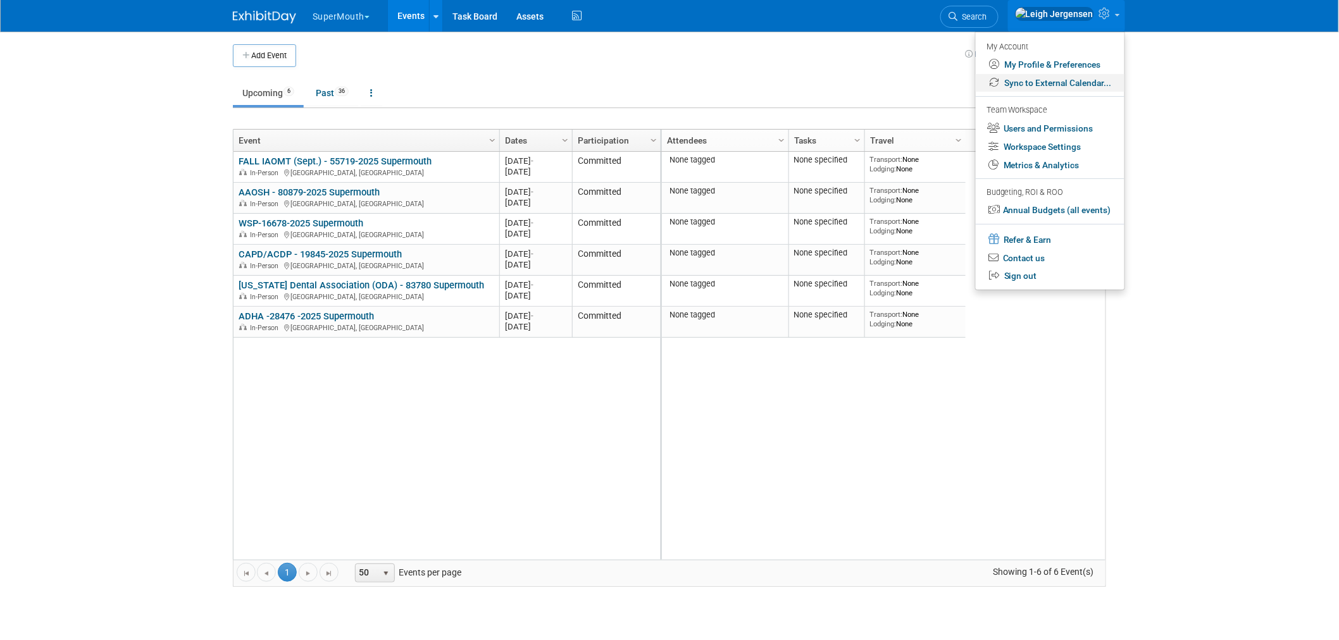
click at [1057, 79] on link "Sync to External Calendar..." at bounding box center [1050, 83] width 149 height 18
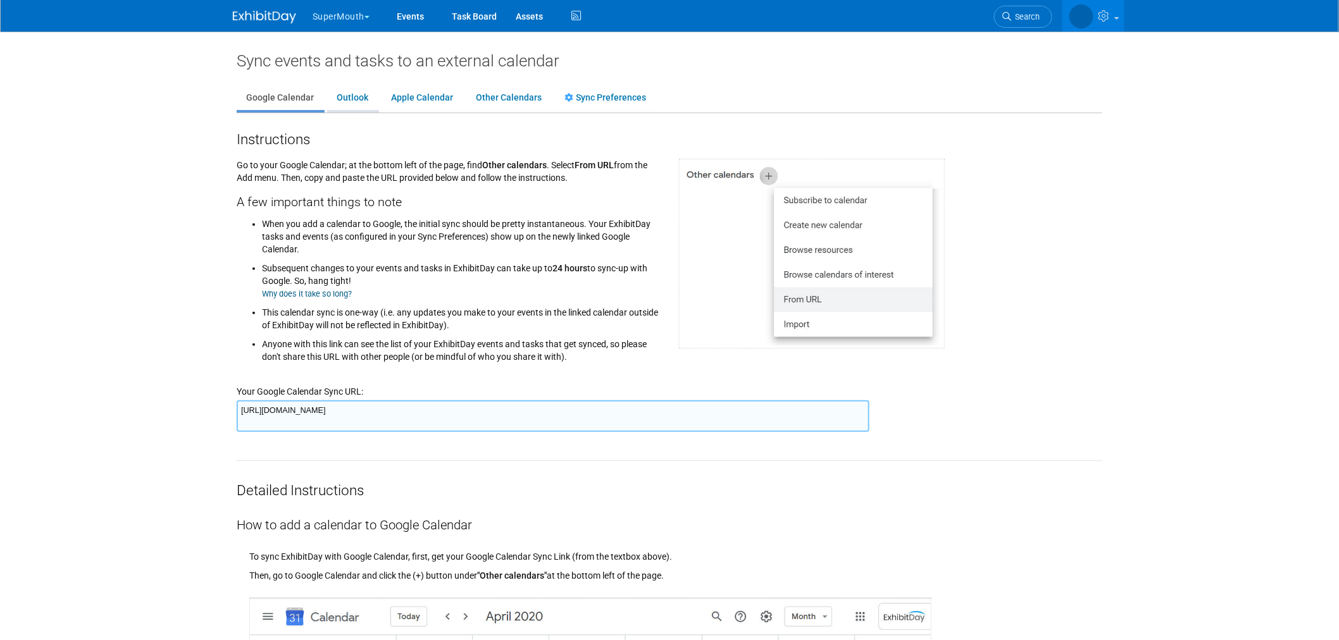
click at [345, 96] on link "Outlook" at bounding box center [352, 98] width 51 height 24
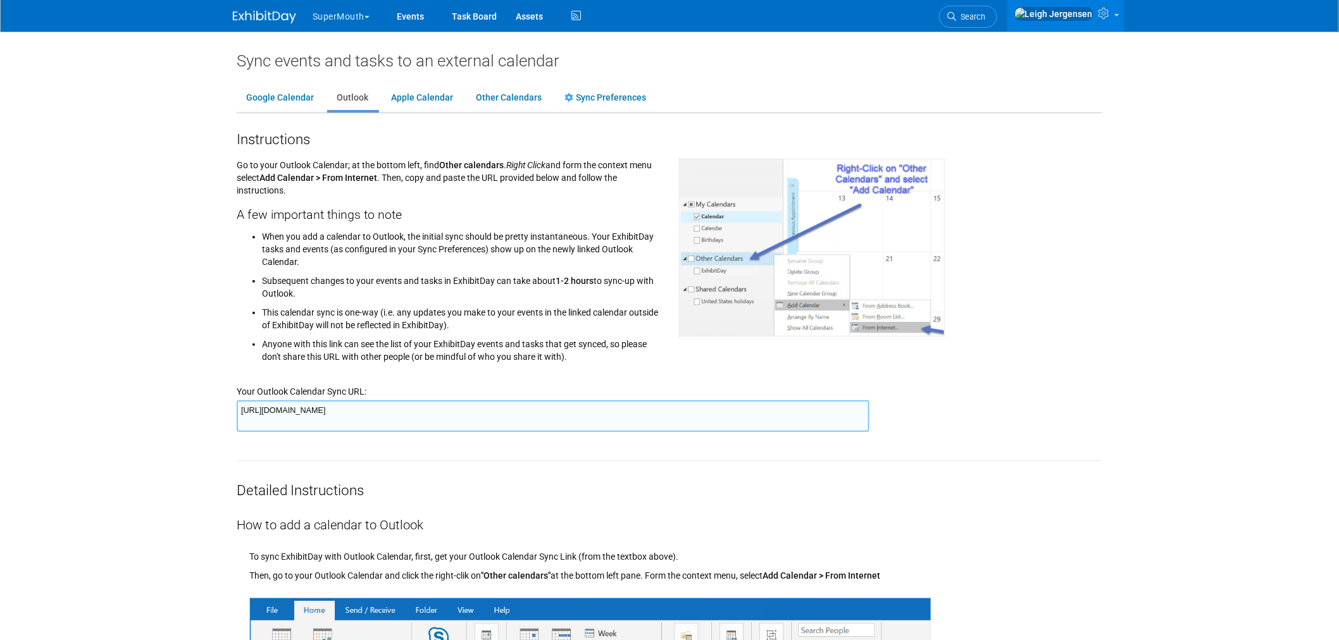
drag, startPoint x: 840, startPoint y: 409, endPoint x: 68, endPoint y: 389, distance: 772.3
click at [68, 389] on body "SuperMouth Explore: My Workspaces 31 Go to Workspace:" at bounding box center [669, 320] width 1339 height 640
